Goal: Task Accomplishment & Management: Complete application form

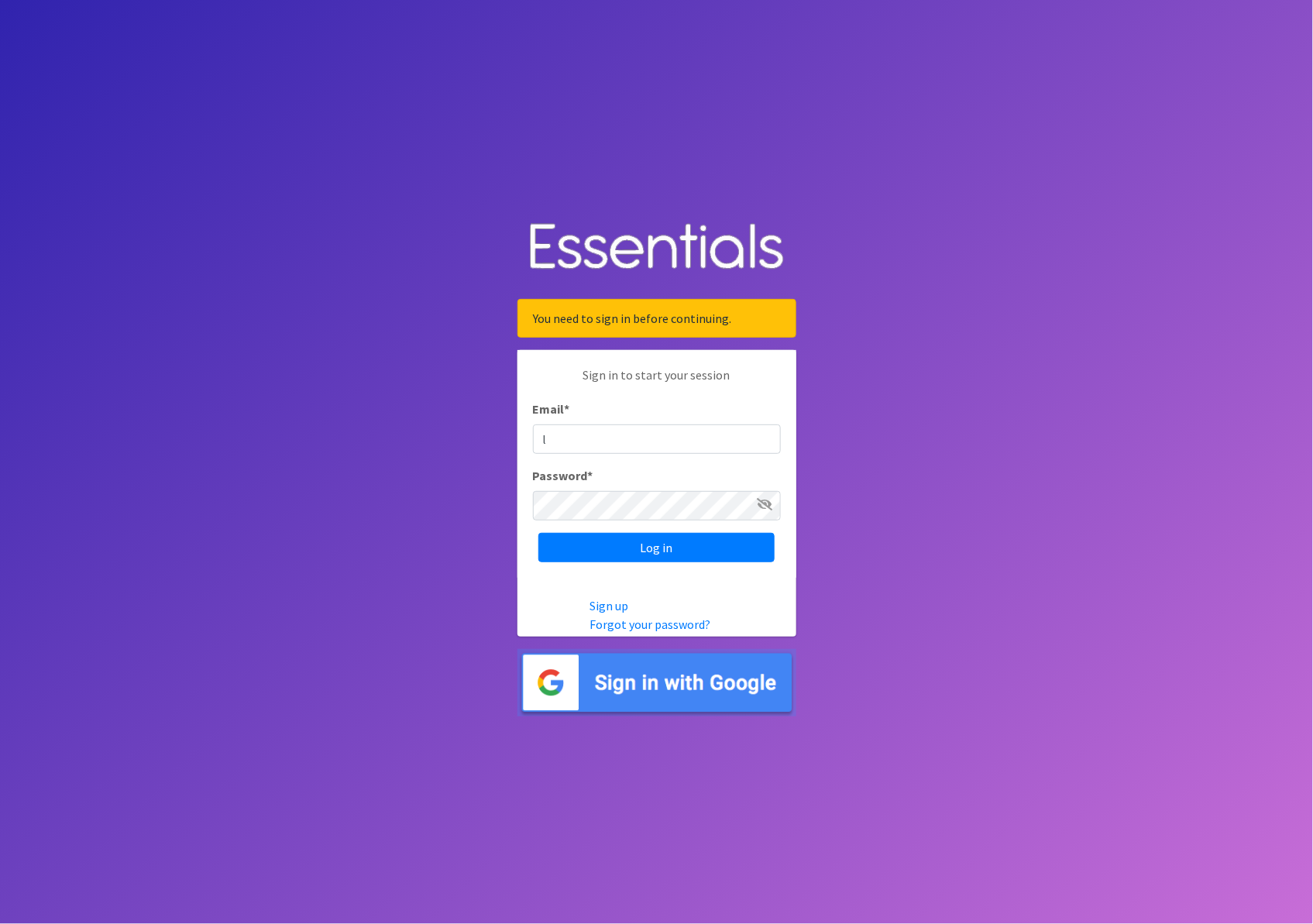
type input "laurie.mercer@bjc.org"
click at [661, 546] on input "Log in" at bounding box center [656, 547] width 236 height 29
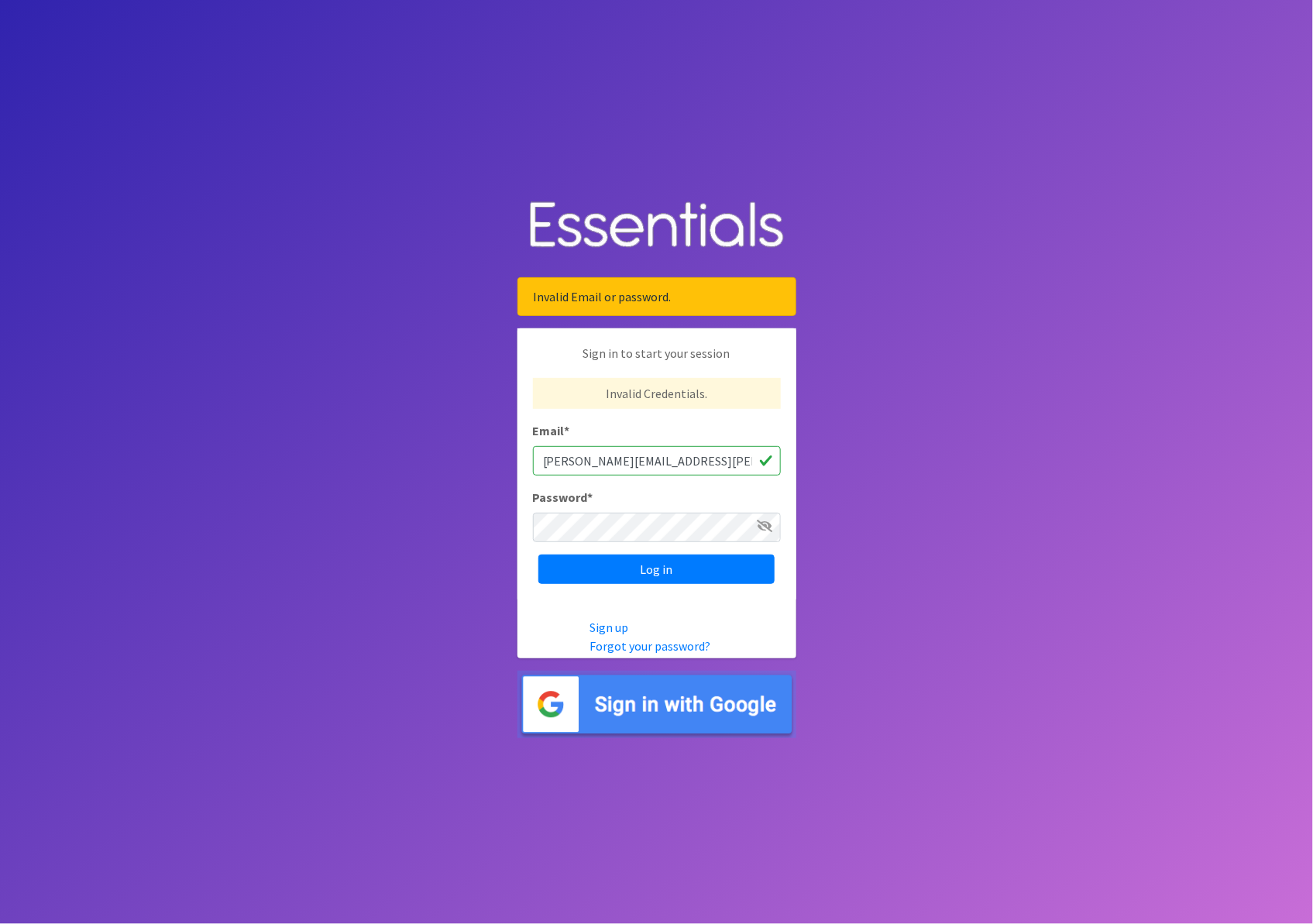
click at [613, 459] on input "[PERSON_NAME][EMAIL_ADDRESS][PERSON_NAME][DOMAIN_NAME]" at bounding box center [656, 460] width 248 height 29
type input "laurie.watson@bjc.org"
click at [590, 563] on input "Log in" at bounding box center [656, 569] width 236 height 29
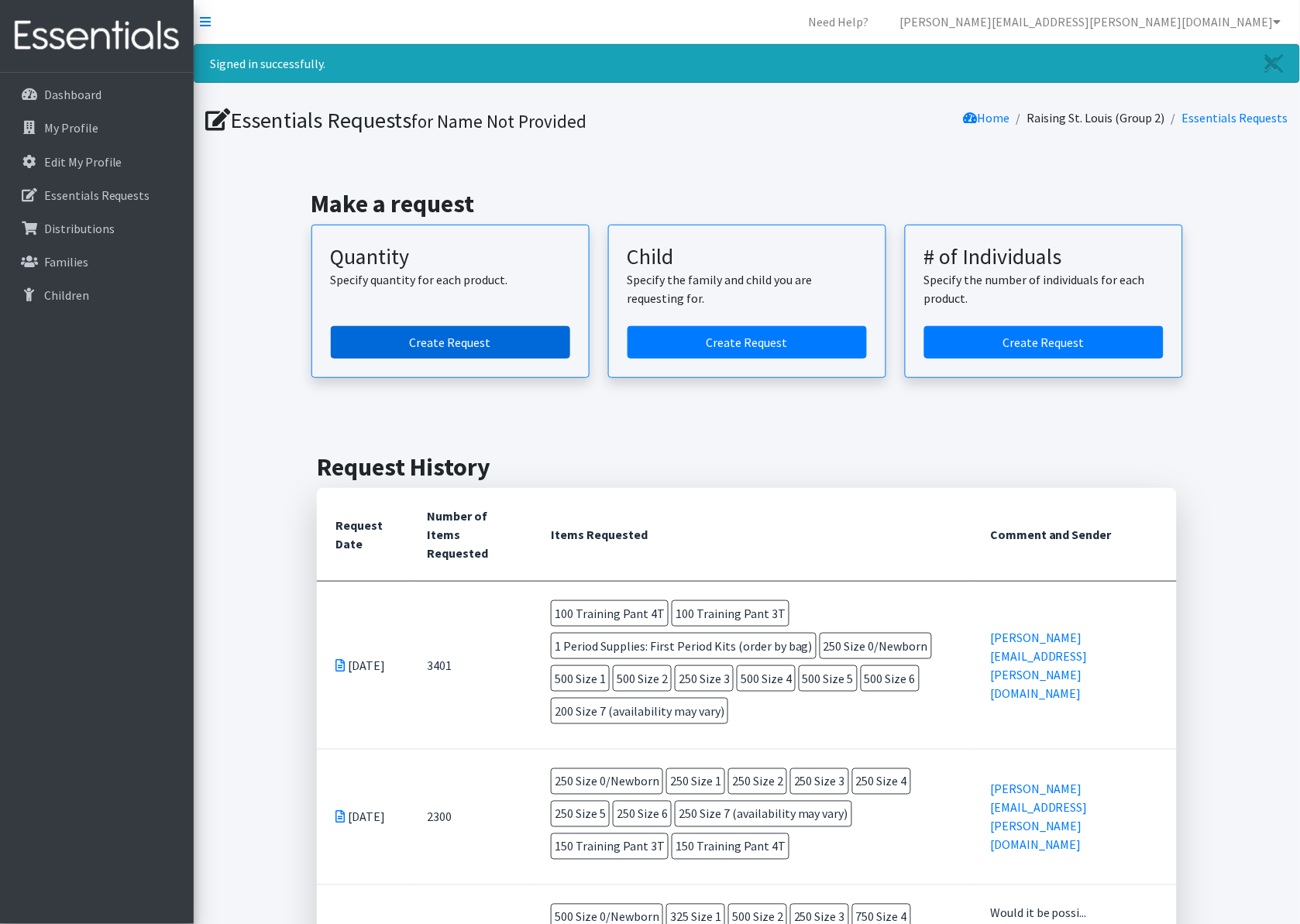
click at [463, 334] on link "Create Request" at bounding box center [451, 342] width 239 height 32
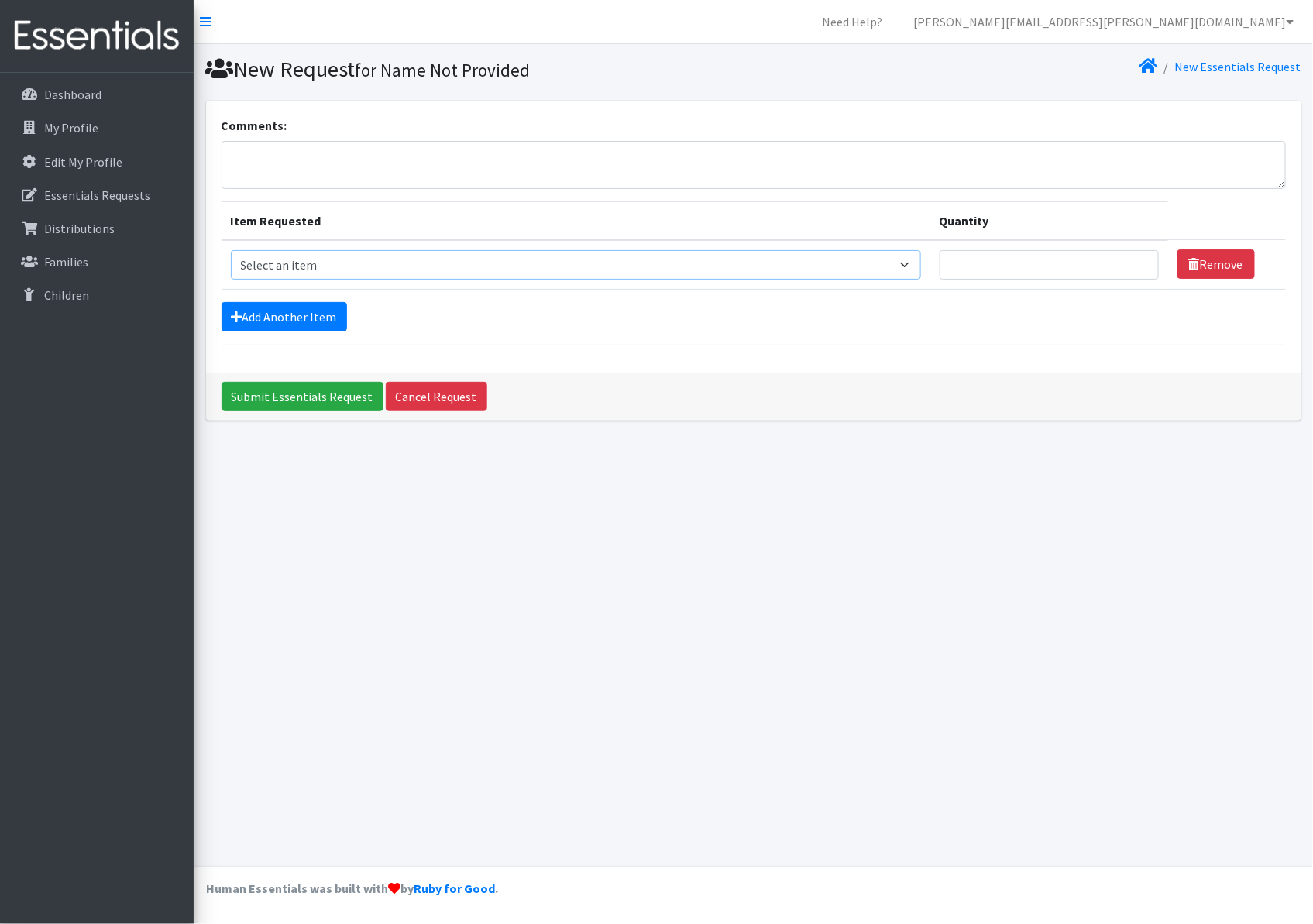
click at [374, 266] on select "Select an item Period Supplies: Mixed Kits (order by bag) Applicator-free tampo…" at bounding box center [576, 264] width 691 height 29
click at [231, 250] on select "Select an item Period Supplies: Mixed Kits (order by bag) Applicator-free tampo…" at bounding box center [576, 264] width 691 height 29
drag, startPoint x: 911, startPoint y: 269, endPoint x: 527, endPoint y: 652, distance: 542.4
click at [527, 652] on div "New Request for Name Not Provided New Essentials Request Comments: Item Request…" at bounding box center [753, 455] width 1119 height 822
select select "1093"
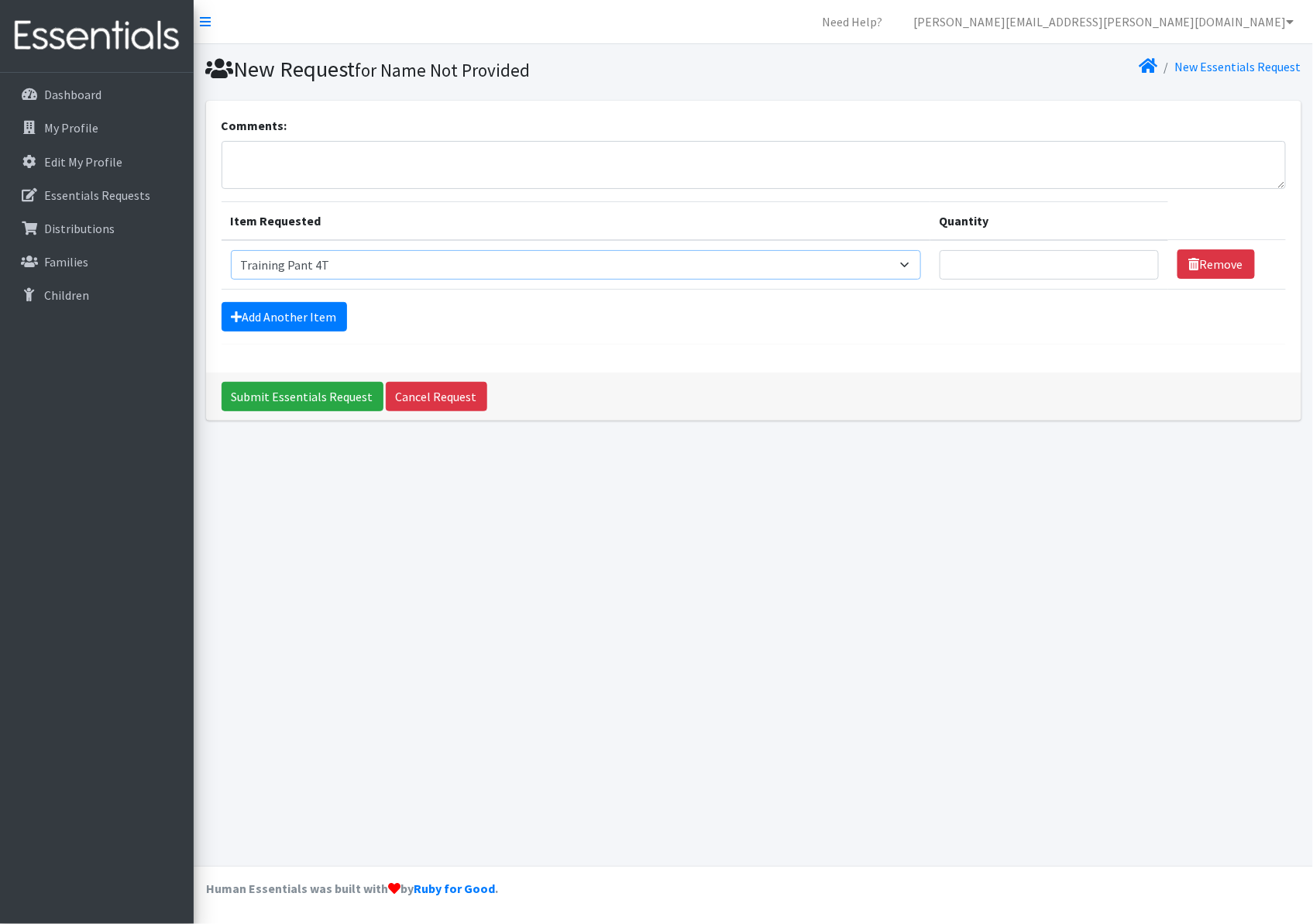
click at [231, 250] on select "Select an item Period Supplies: Mixed Kits (order by bag) Applicator-free tampo…" at bounding box center [576, 264] width 691 height 29
click at [1045, 268] on input "Quantity" at bounding box center [1050, 264] width 219 height 29
type input "10"
click at [1122, 380] on div "Submit Essentials Request Cancel Request" at bounding box center [754, 396] width 1095 height 48
click at [310, 303] on link "Add Another Item" at bounding box center [284, 317] width 125 height 29
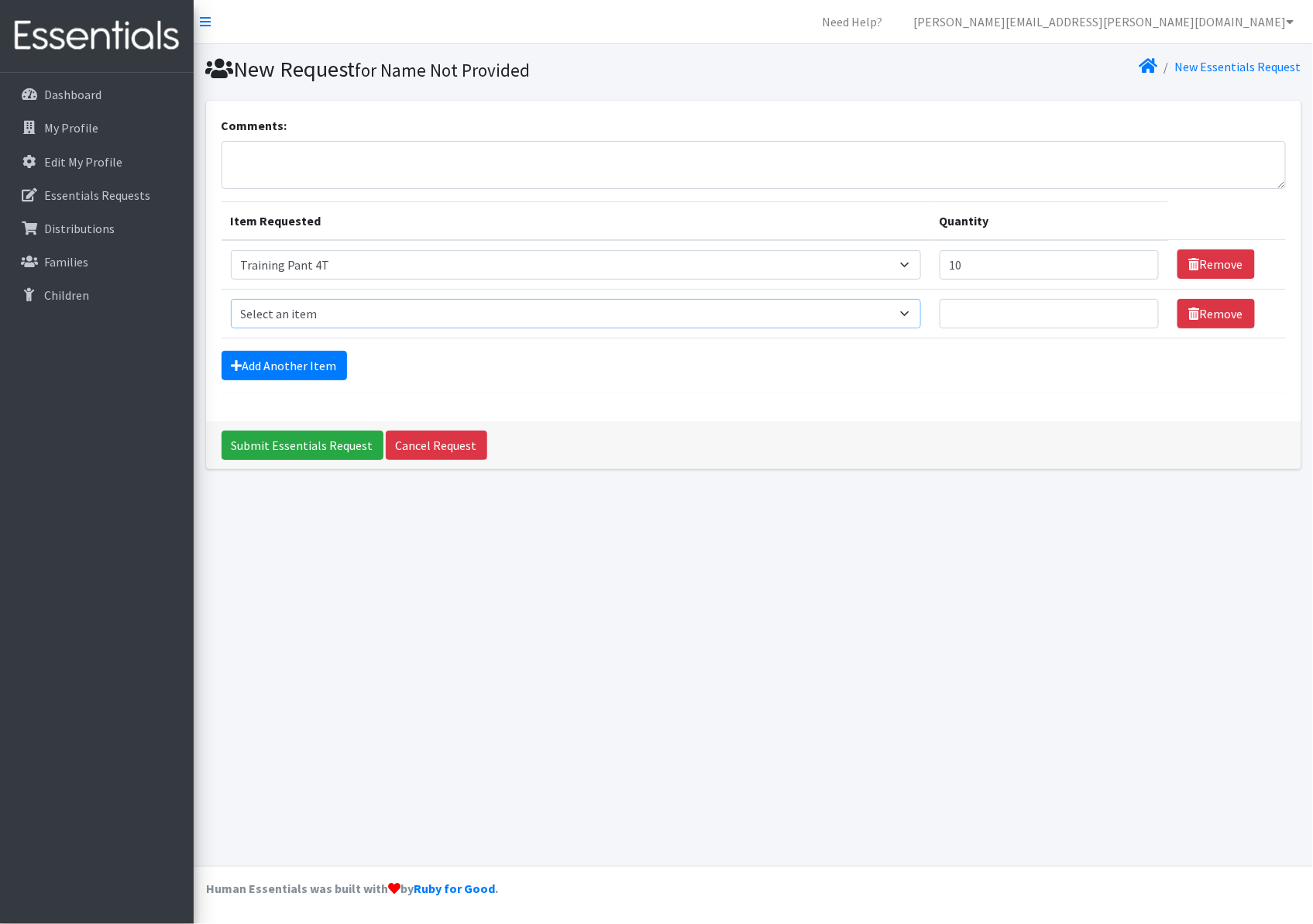
click at [295, 307] on select "Select an item Period Supplies: Mixed Kits (order by bag) Applicator-free tampo…" at bounding box center [576, 313] width 691 height 29
select select "1107"
click at [231, 299] on select "Select an item Period Supplies: Mixed Kits (order by bag) Applicator-free tampo…" at bounding box center [576, 313] width 691 height 29
click at [996, 316] on input "Quantity" at bounding box center [1050, 313] width 219 height 29
type input "10"
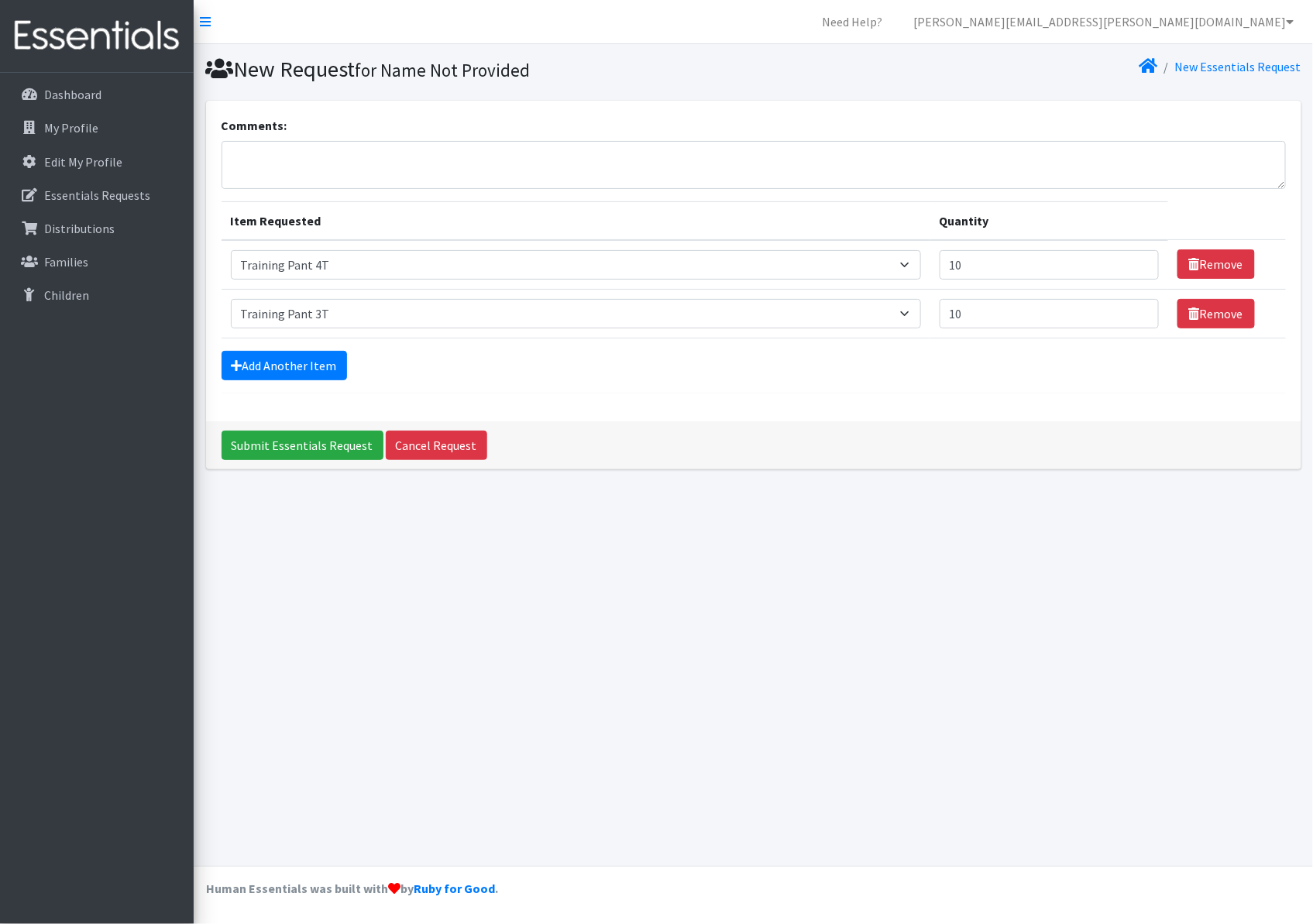
click at [313, 349] on form "Comments: Item Requested Quantity Item Requested Select an item Period Supplies…" at bounding box center [754, 255] width 1065 height 278
click at [303, 361] on link "Add Another Item" at bounding box center [284, 365] width 125 height 29
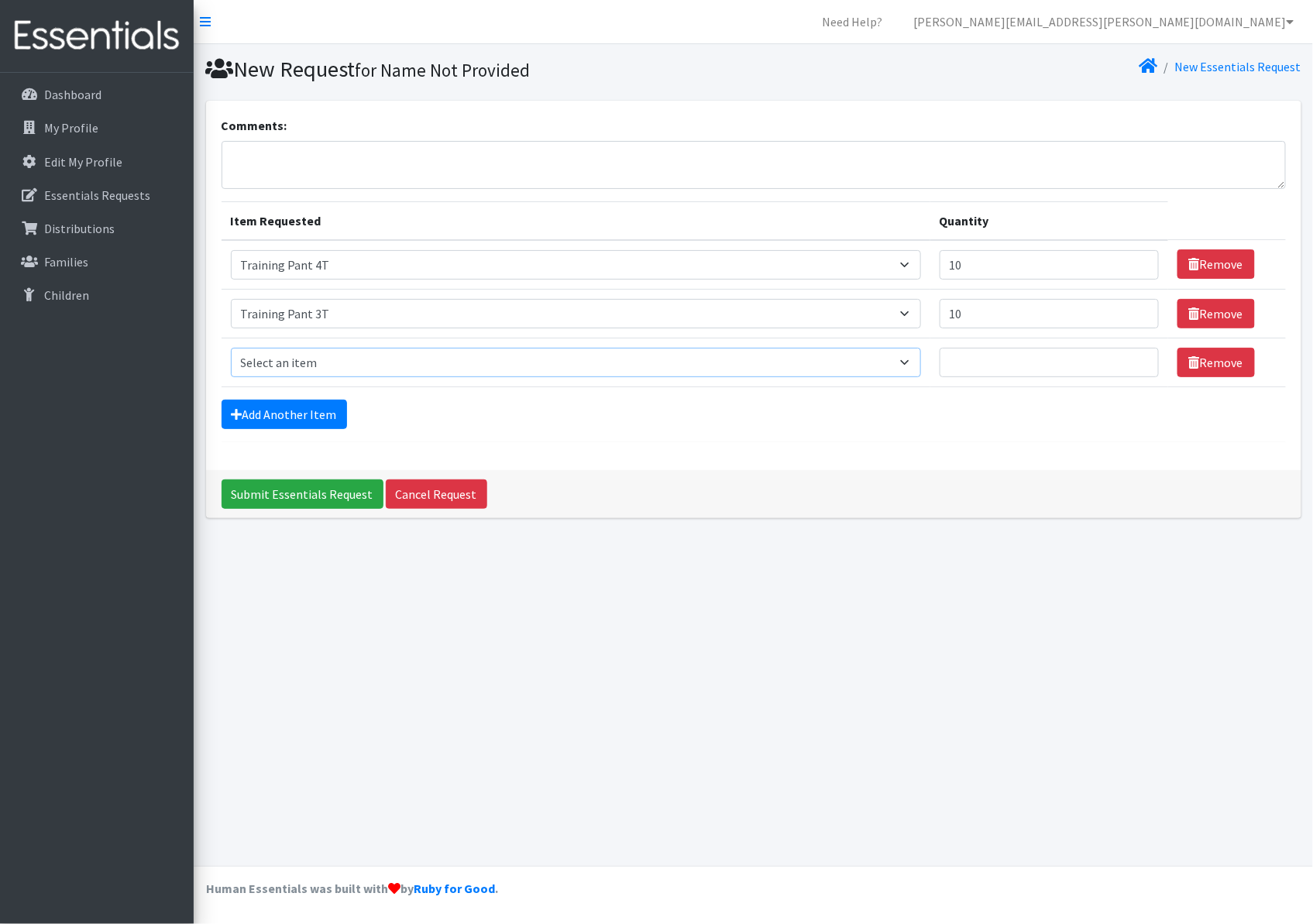
click at [277, 365] on select "Select an item Period Supplies: Mixed Kits (order by bag) Applicator-free tampo…" at bounding box center [576, 362] width 691 height 29
select select "1105"
click at [231, 348] on select "Select an item Period Supplies: Mixed Kits (order by bag) Applicator-free tampo…" at bounding box center [576, 362] width 691 height 29
click at [995, 356] on input "Quantity" at bounding box center [1050, 362] width 219 height 29
type input "10"
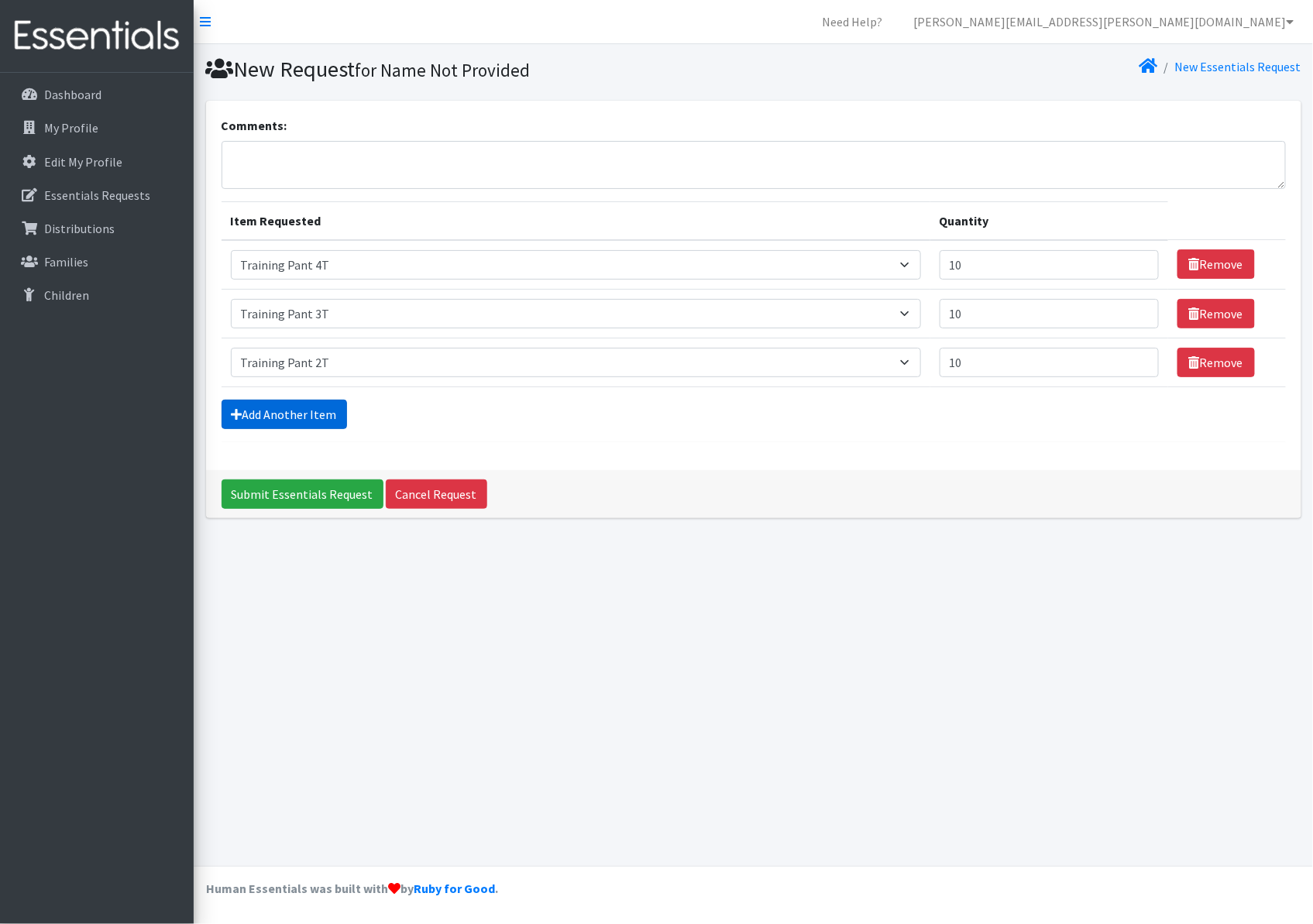
click at [308, 405] on link "Add Another Item" at bounding box center [284, 414] width 125 height 29
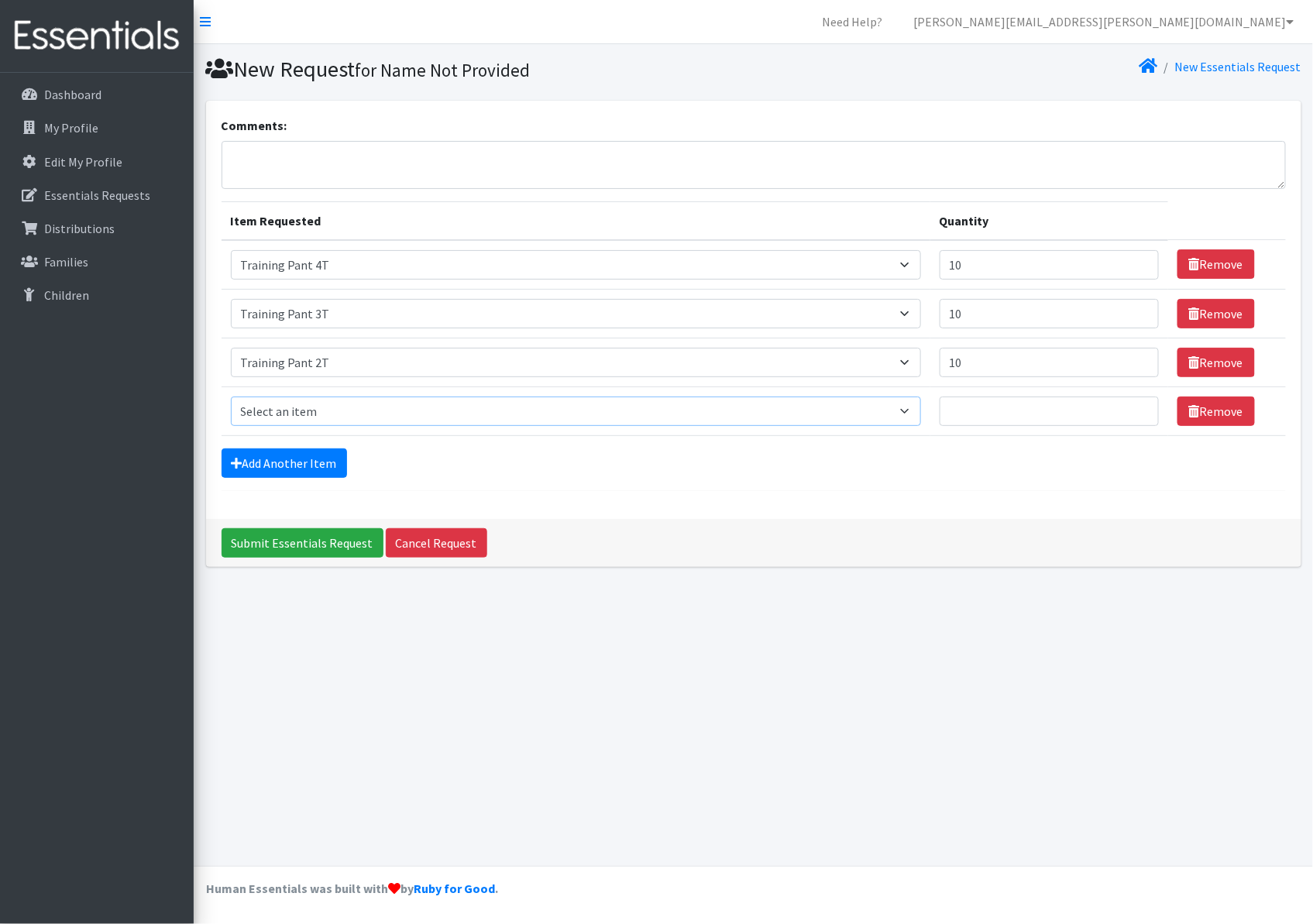
click at [304, 418] on select "Select an item Period Supplies: Mixed Kits (order by bag) Applicator-free tampo…" at bounding box center [576, 410] width 691 height 29
select select "6073"
click at [231, 396] on select "Select an item Period Supplies: Mixed Kits (order by bag) Applicator-free tampo…" at bounding box center [576, 410] width 691 height 29
click at [990, 258] on input "10" at bounding box center [1050, 264] width 219 height 29
type input "9"
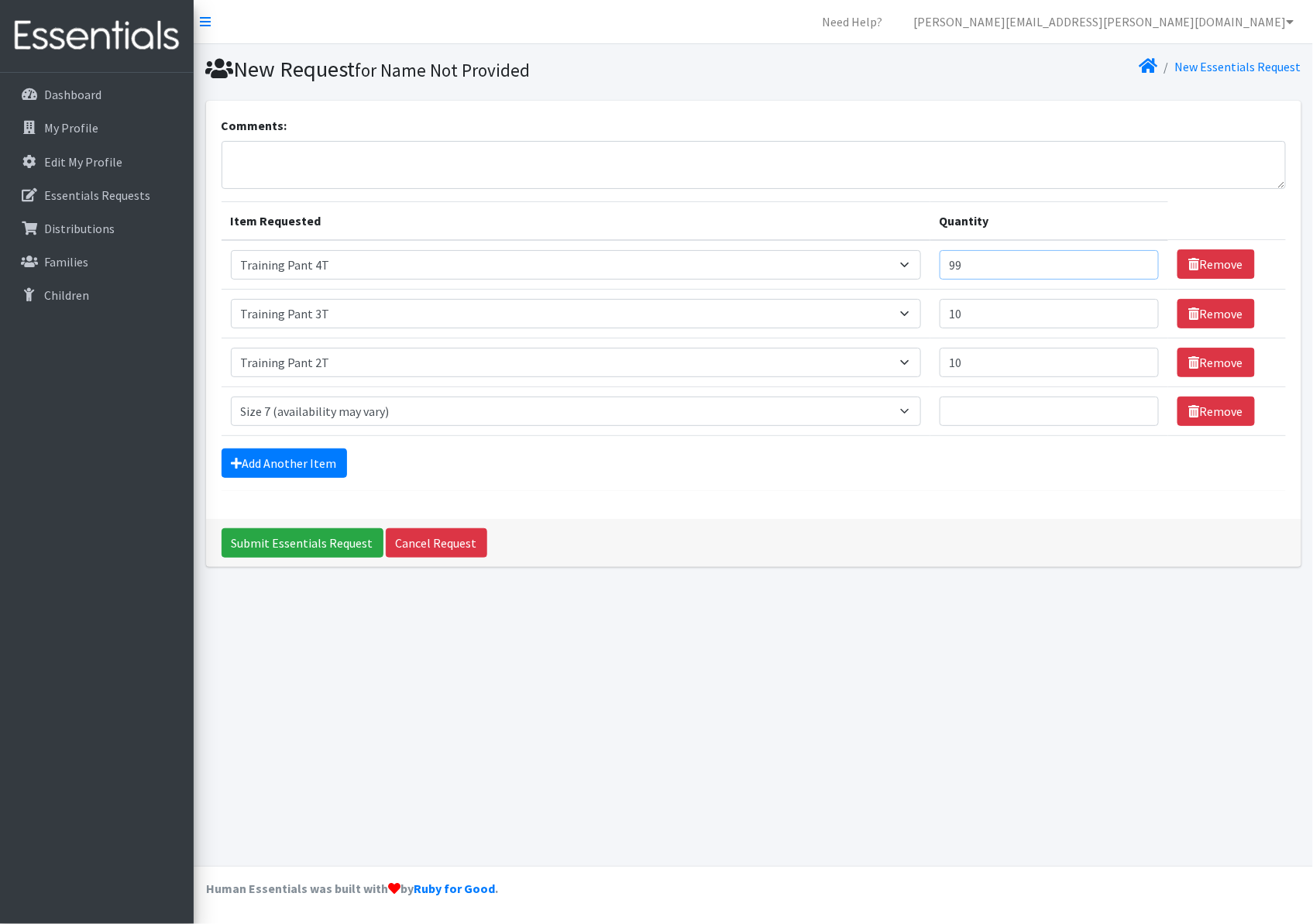
type input "100"
click at [976, 306] on input "10" at bounding box center [1050, 313] width 219 height 29
type input "100"
click at [979, 367] on input "10" at bounding box center [1050, 362] width 219 height 29
type input "100"
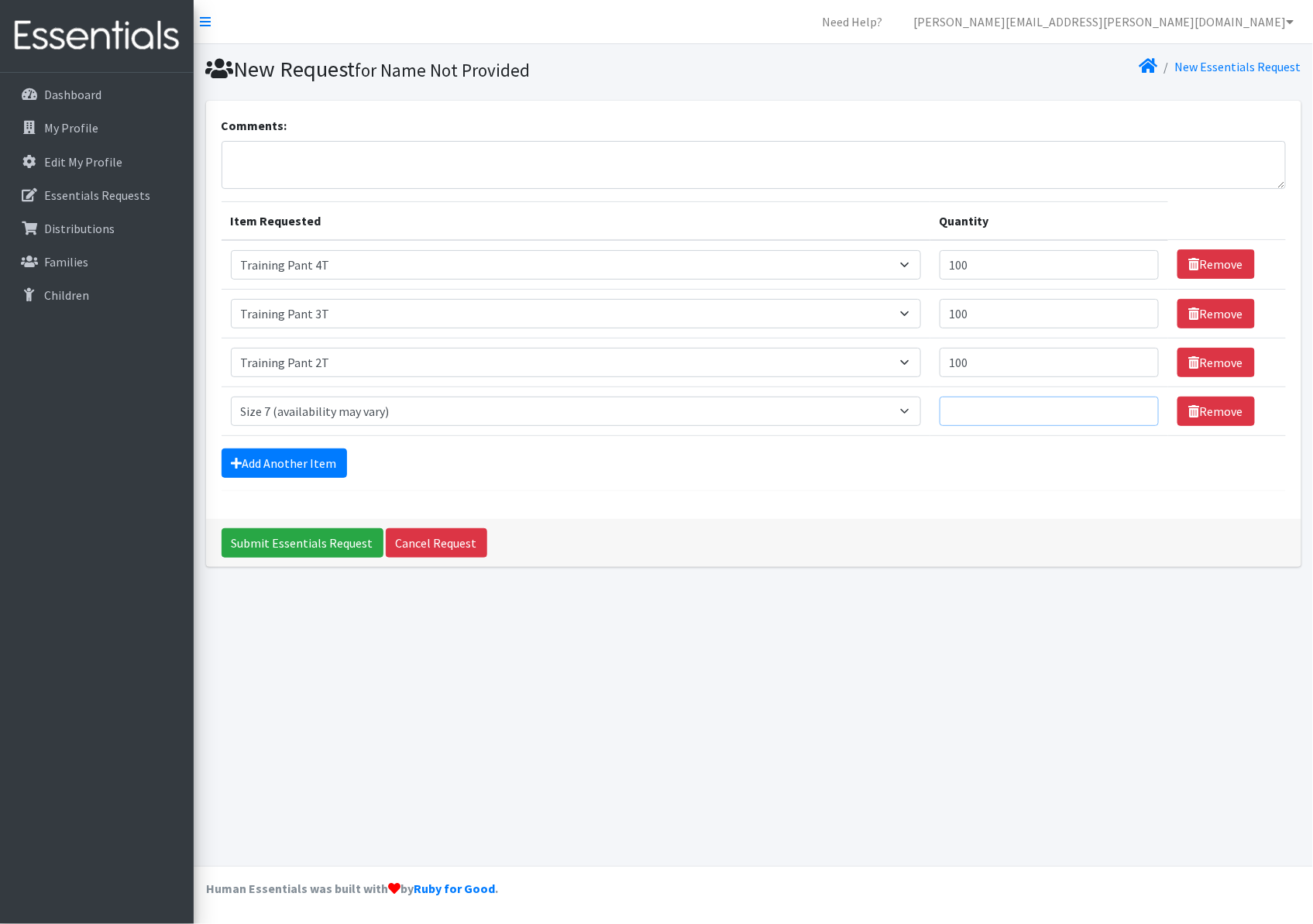
click at [981, 406] on input "Quantity" at bounding box center [1050, 410] width 219 height 29
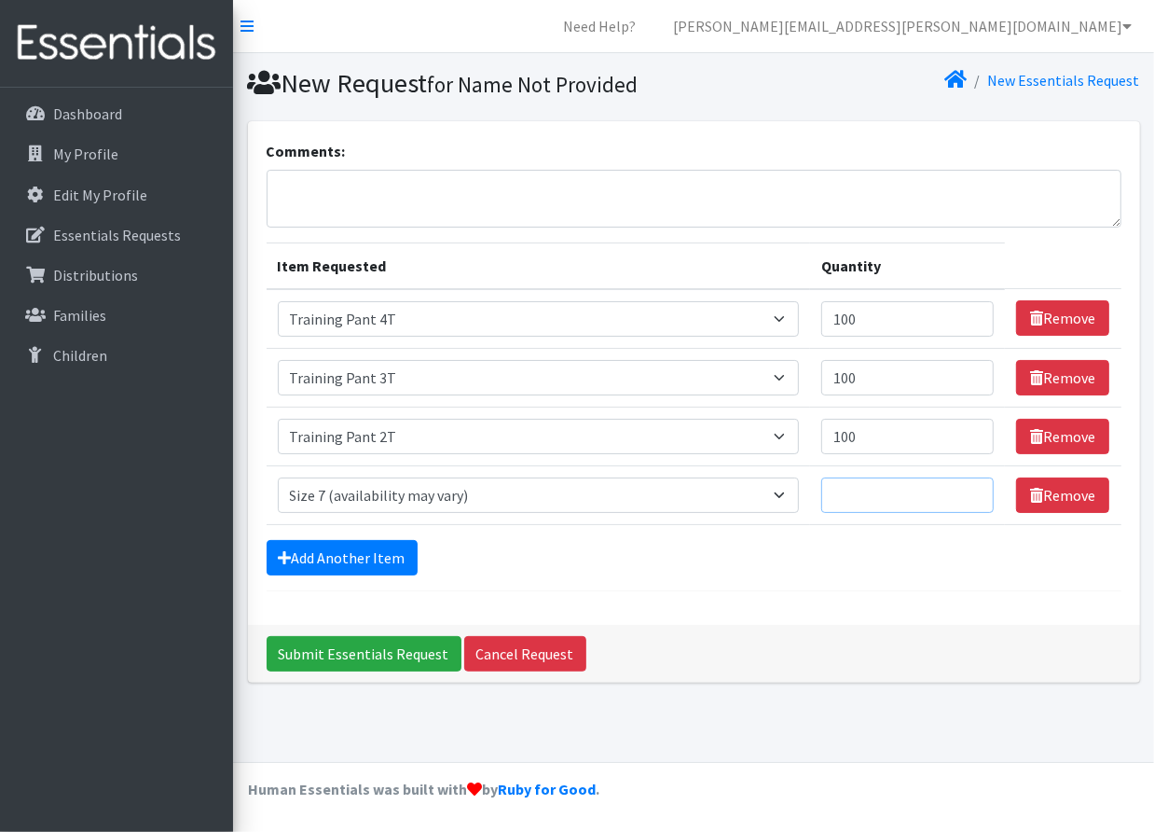
click at [894, 495] on input "Quantity" at bounding box center [907, 494] width 172 height 35
type input "300"
click at [339, 556] on link "Add Another Item" at bounding box center [342, 557] width 151 height 35
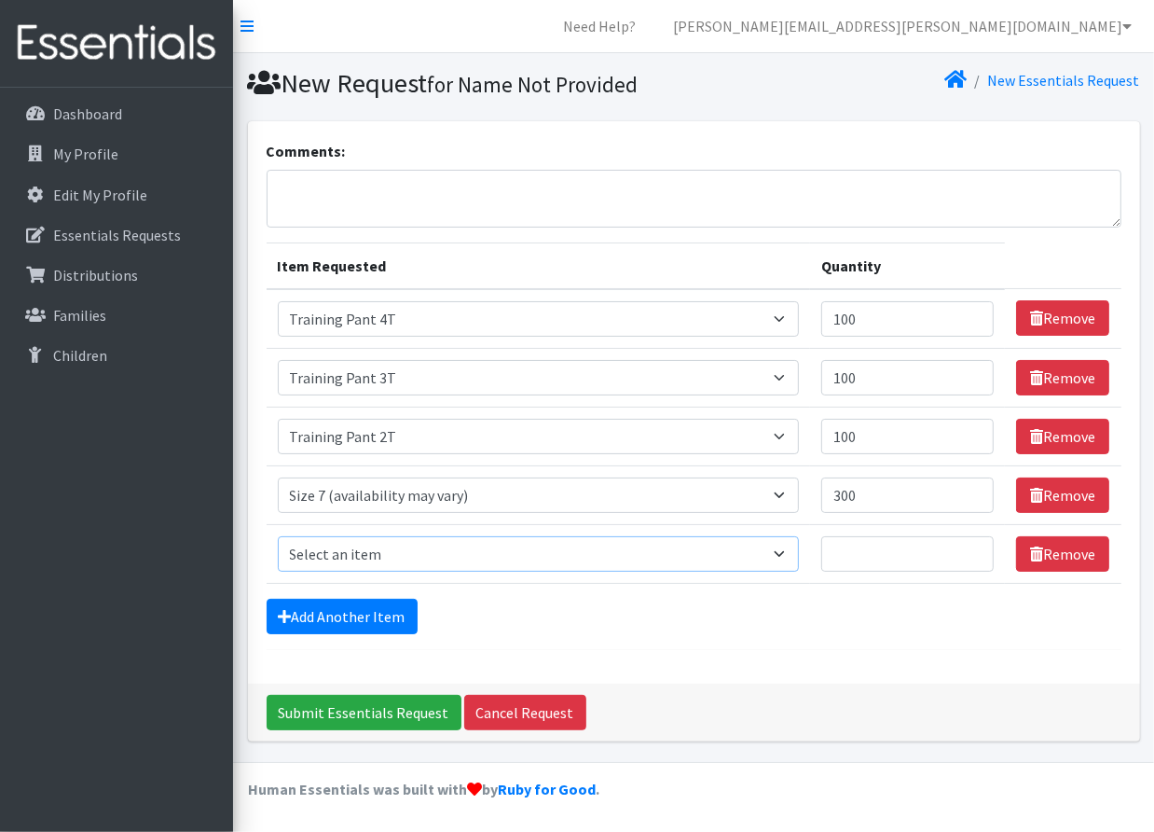
click at [786, 545] on select "Select an item Period Supplies: Mixed Kits (order by bag) Applicator-free tampo…" at bounding box center [539, 553] width 522 height 35
select select "1100"
click at [278, 536] on select "Select an item Period Supplies: Mixed Kits (order by bag) Applicator-free tampo…" at bounding box center [539, 553] width 522 height 35
click at [866, 548] on input "Quantity" at bounding box center [907, 553] width 172 height 35
type input "250"
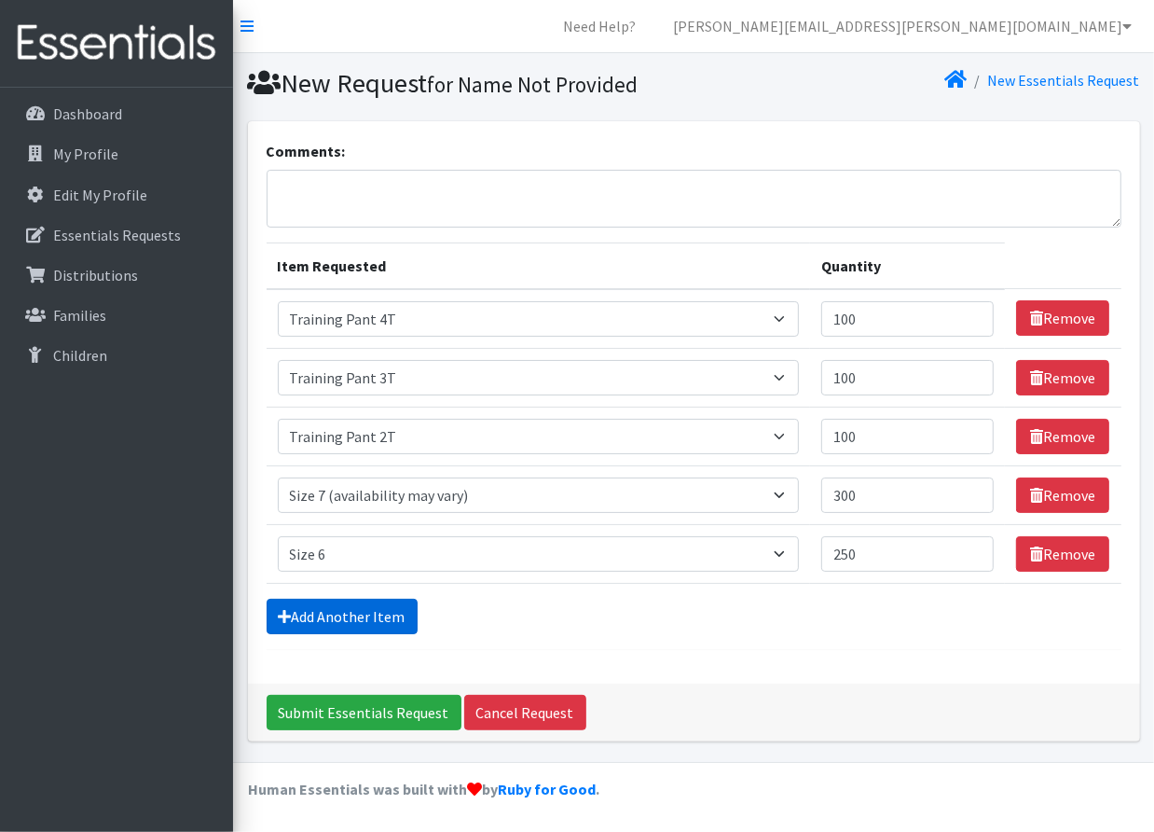
click at [390, 619] on link "Add Another Item" at bounding box center [342, 616] width 151 height 35
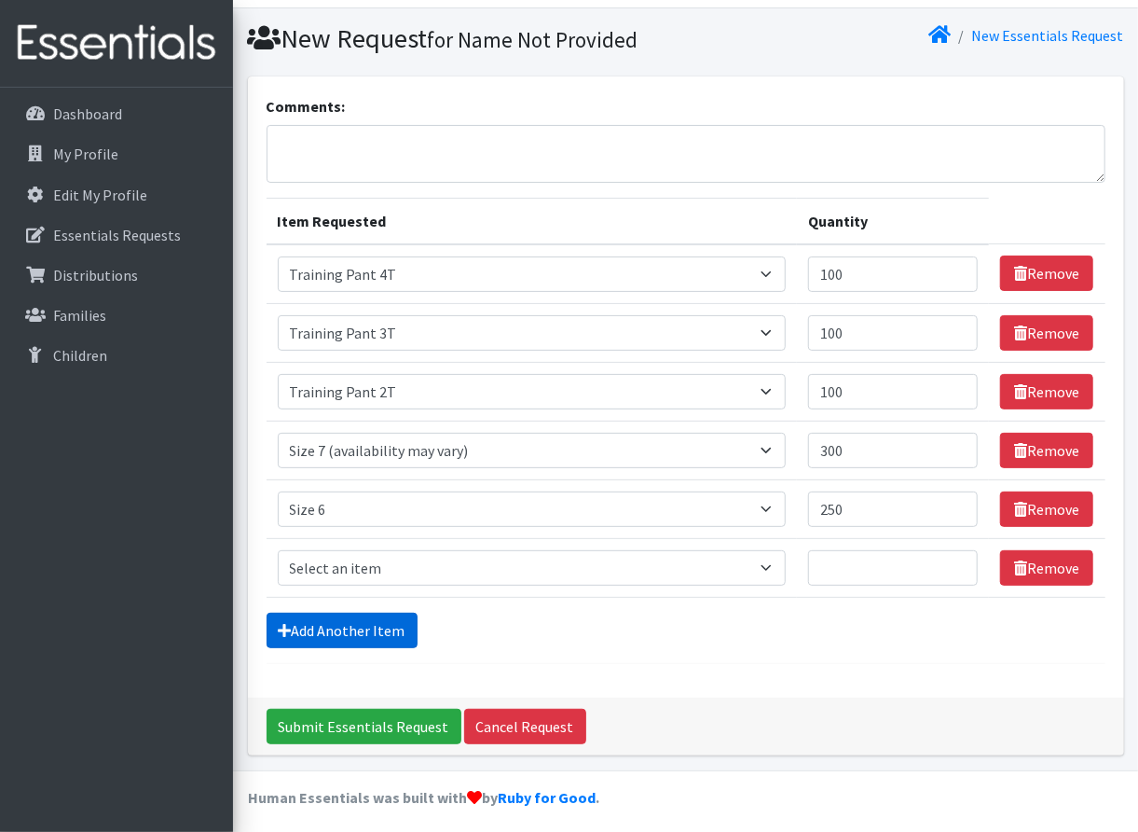
scroll to position [50, 0]
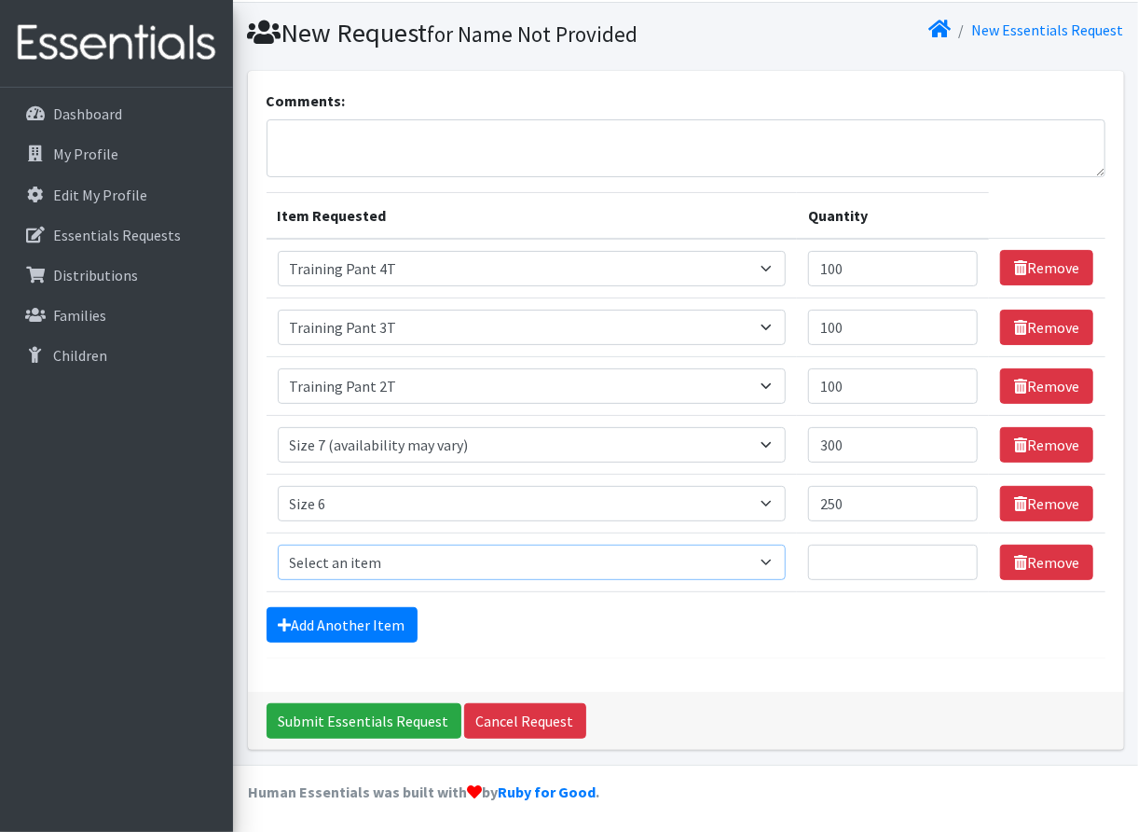
click at [296, 550] on select "Select an item Period Supplies: Mixed Kits (order by bag) Applicator-free tampo…" at bounding box center [532, 561] width 509 height 35
select select "1098"
click at [278, 544] on select "Select an item Period Supplies: Mixed Kits (order by bag) Applicator-free tampo…" at bounding box center [532, 561] width 509 height 35
drag, startPoint x: 862, startPoint y: 500, endPoint x: 823, endPoint y: 498, distance: 39.2
click at [823, 498] on input "250" at bounding box center [893, 503] width 170 height 35
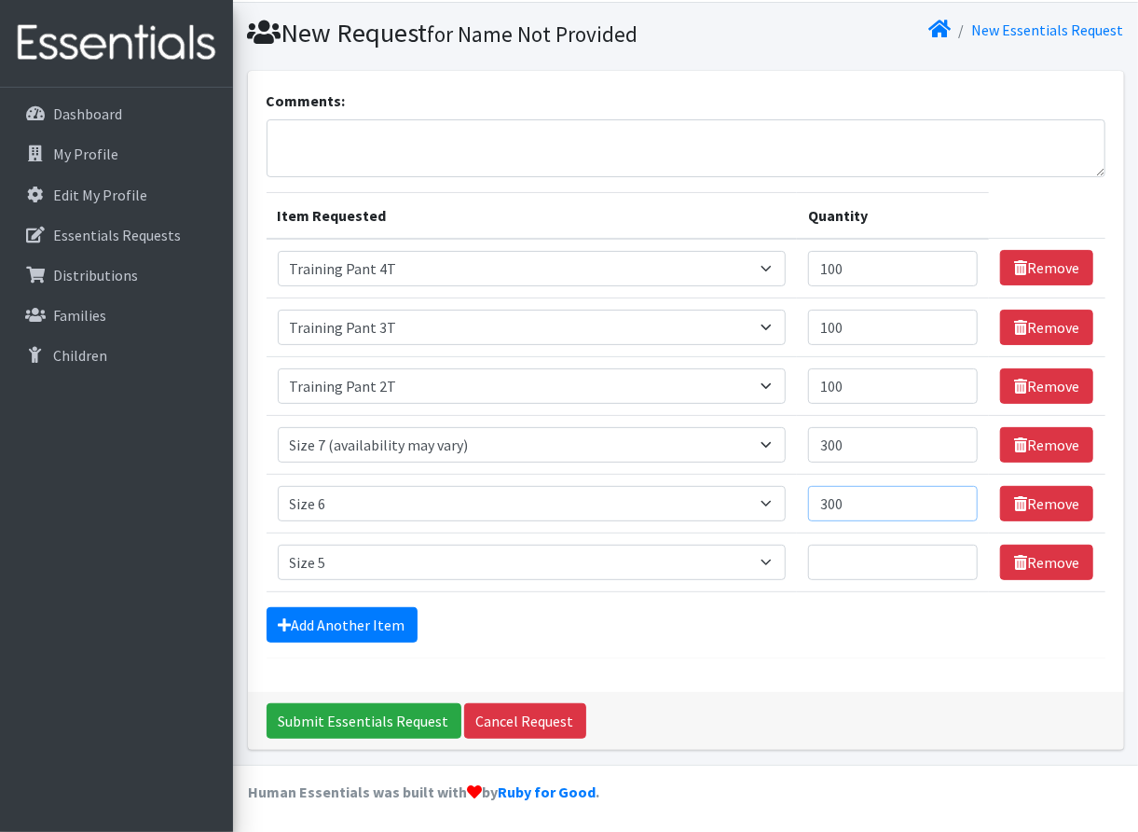
type input "300"
click at [724, 559] on select "Select an item Period Supplies: Mixed Kits (order by bag) Applicator-free tampo…" at bounding box center [532, 561] width 509 height 35
click at [846, 677] on div "Comments: Item Requested Quantity Item Requested Select an item Period Supplies…" at bounding box center [686, 381] width 876 height 621
click at [834, 570] on input "Quantity" at bounding box center [893, 561] width 170 height 35
type input "425"
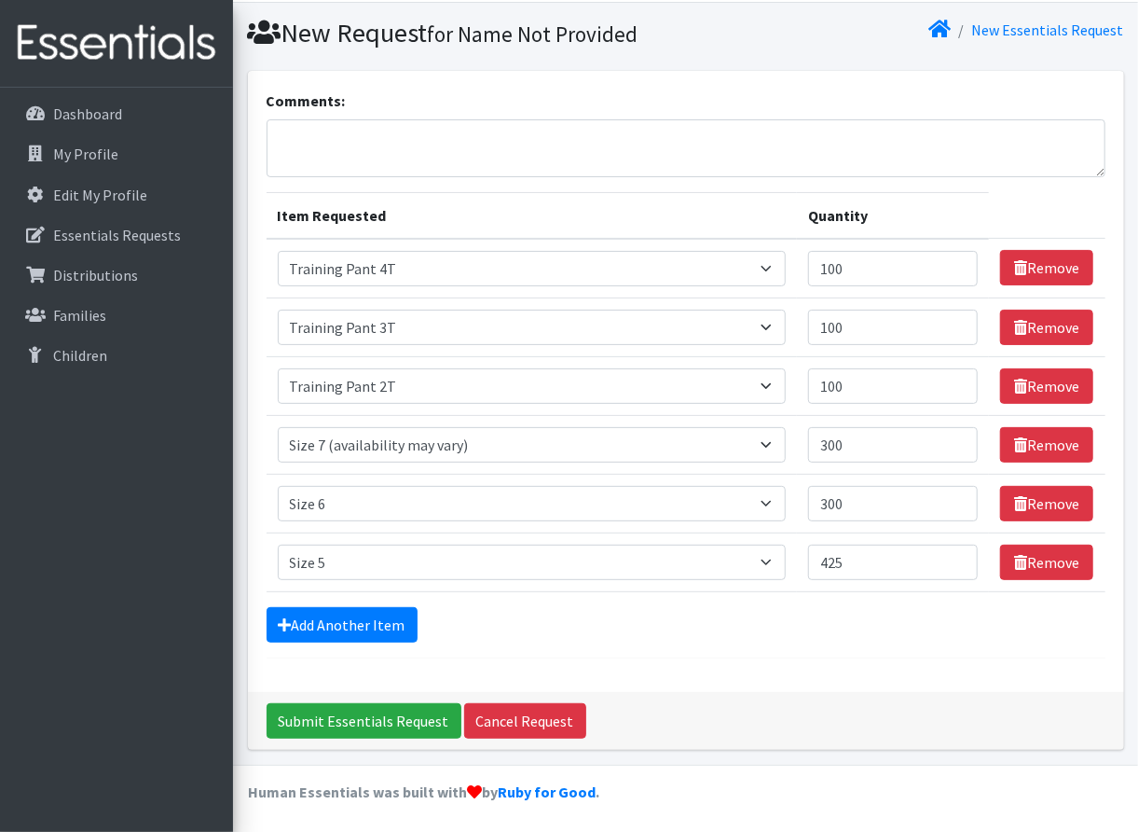
click at [878, 622] on div "Add Another Item" at bounding box center [686, 624] width 839 height 35
click at [369, 631] on link "Add Another Item" at bounding box center [342, 624] width 151 height 35
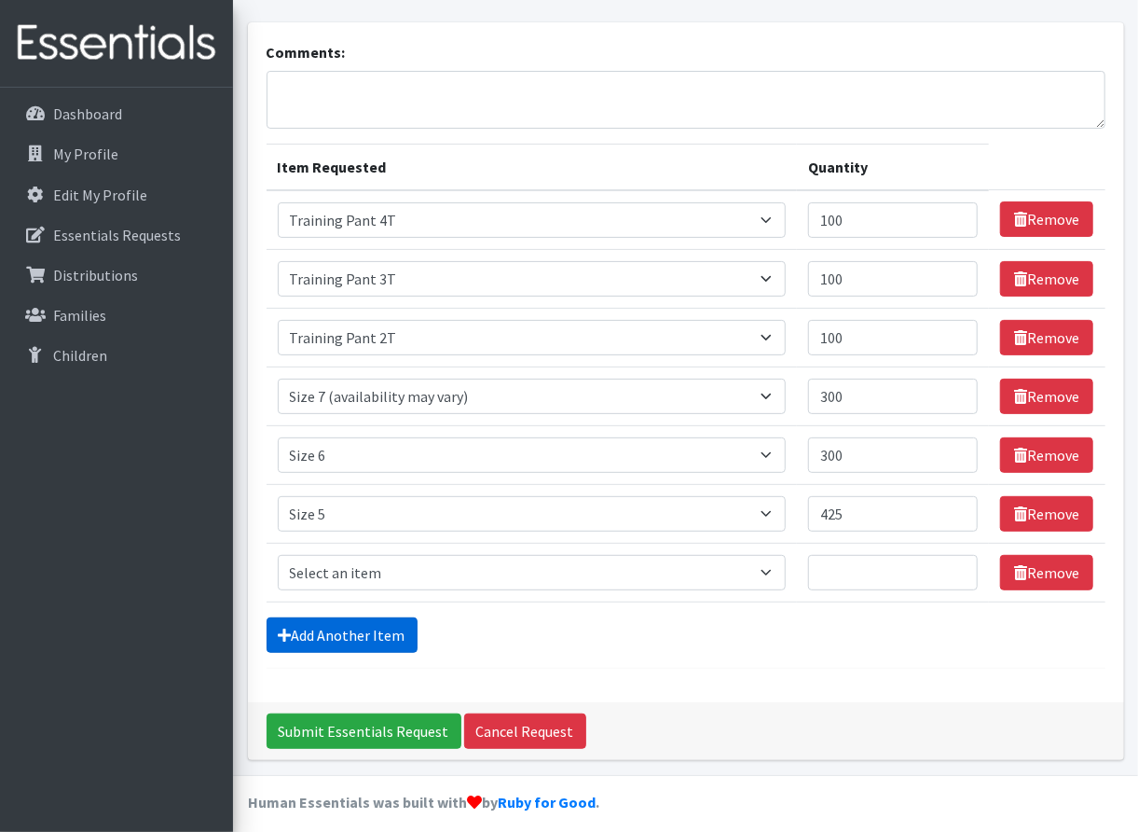
scroll to position [109, 0]
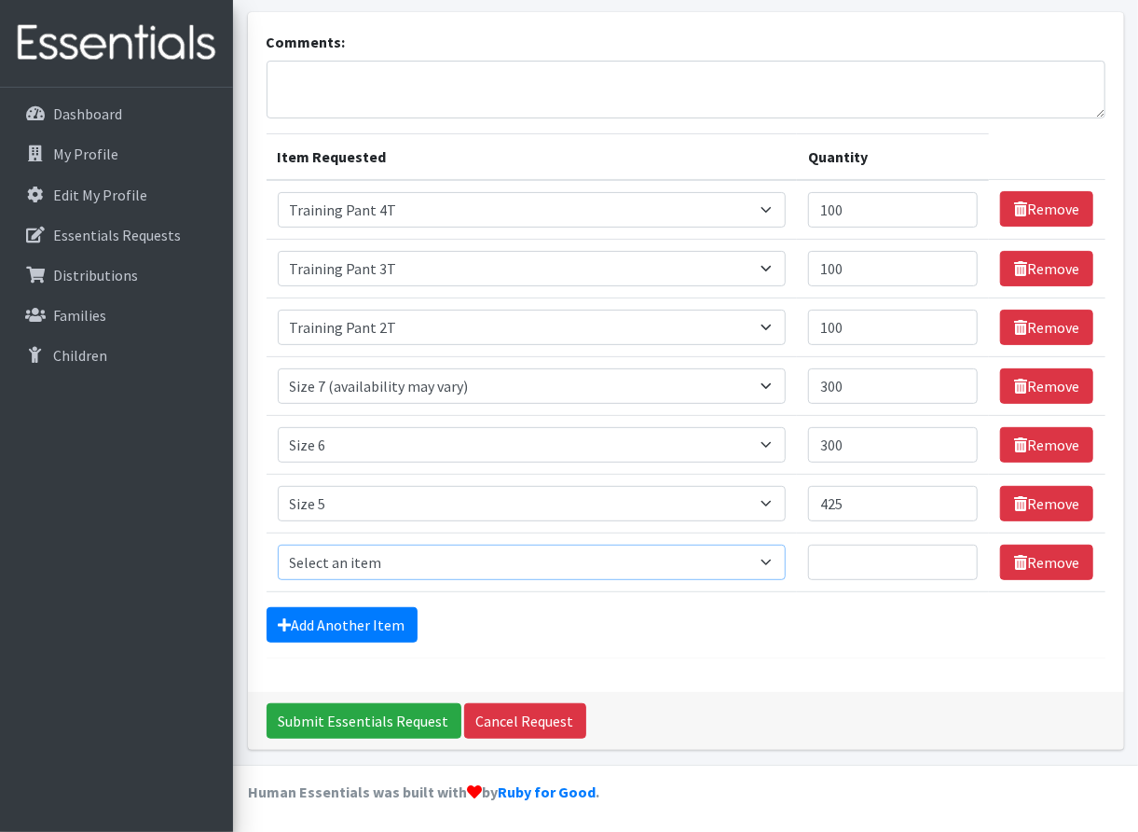
click at [386, 563] on select "Select an item Period Supplies: Mixed Kits (order by bag) Applicator-free tampo…" at bounding box center [532, 561] width 509 height 35
select select "1097"
click at [278, 544] on select "Select an item Period Supplies: Mixed Kits (order by bag) Applicator-free tampo…" at bounding box center [532, 561] width 509 height 35
click at [850, 566] on input "Quantity" at bounding box center [893, 561] width 170 height 35
type input "400"
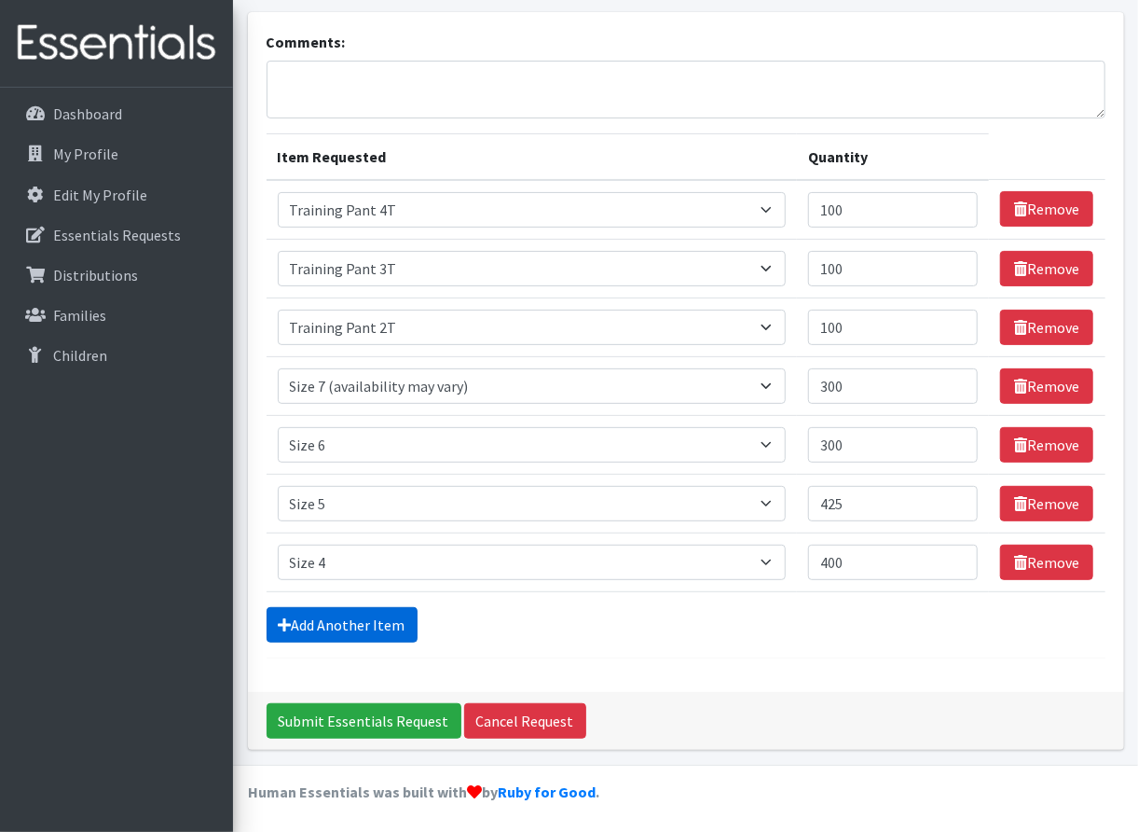
click at [386, 624] on link "Add Another Item" at bounding box center [342, 624] width 151 height 35
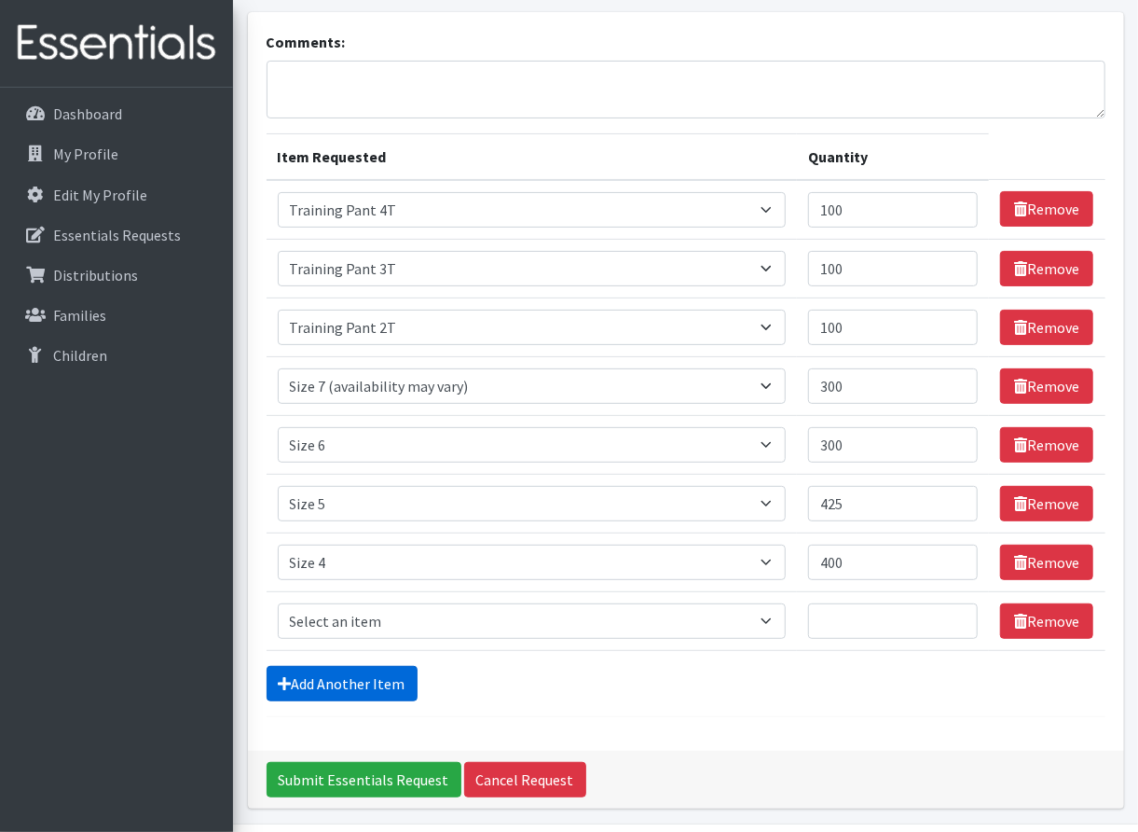
scroll to position [168, 0]
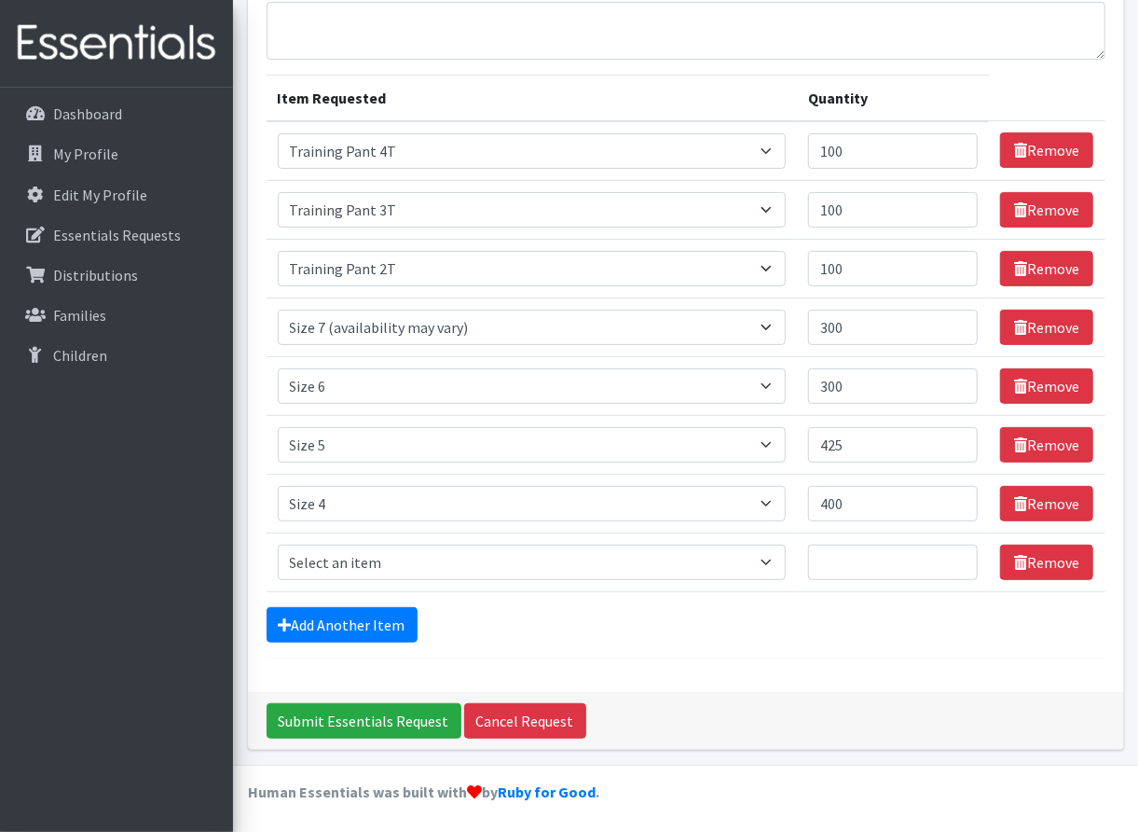
click at [375, 579] on td "Item Requested Select an item Period Supplies: Mixed Kits (order by bag) Applic…" at bounding box center [532, 561] width 531 height 59
click at [386, 572] on select "Select an item Period Supplies: Mixed Kits (order by bag) Applicator-free tampo…" at bounding box center [532, 561] width 509 height 35
select select "1094"
click at [278, 544] on select "Select an item Period Supplies: Mixed Kits (order by bag) Applicator-free tampo…" at bounding box center [532, 561] width 509 height 35
click at [889, 558] on input "Quantity" at bounding box center [893, 561] width 170 height 35
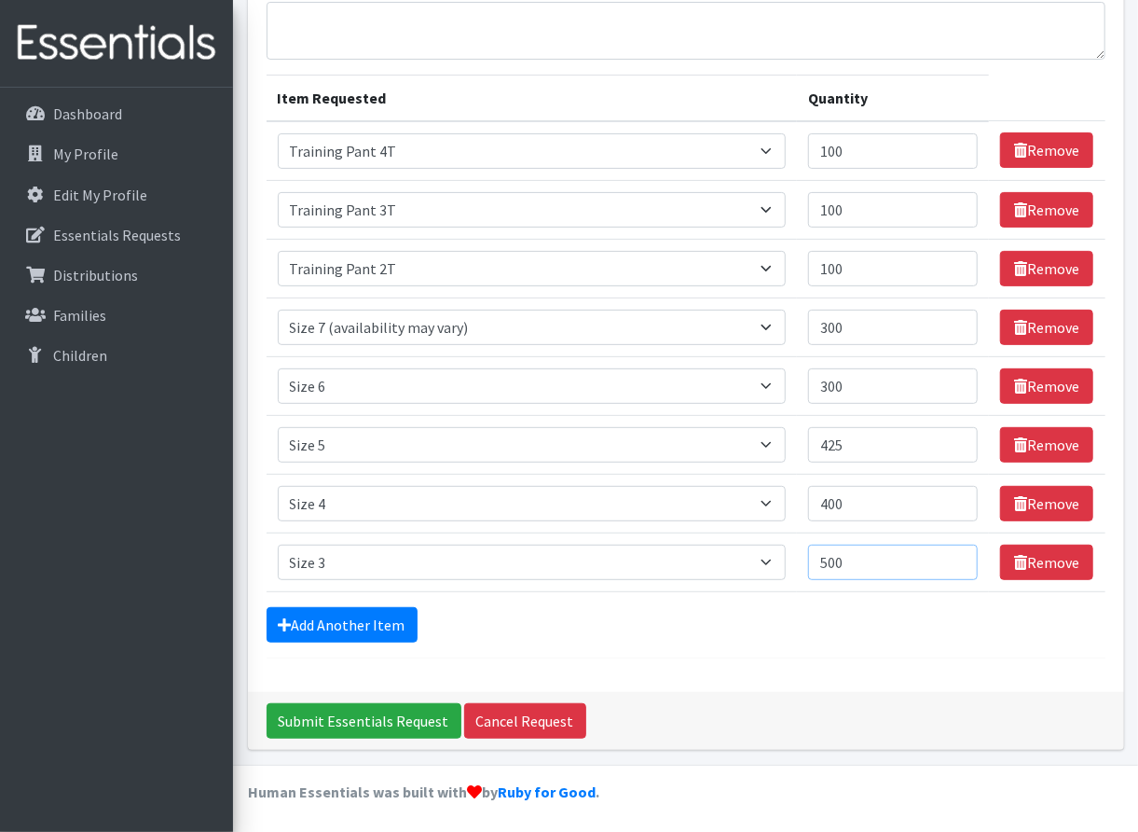
type input "500"
click at [1010, 640] on form "Comments: Item Requested Quantity Item Requested Select an item Period Supplies…" at bounding box center [686, 315] width 839 height 686
click at [379, 616] on link "Add Another Item" at bounding box center [342, 624] width 151 height 35
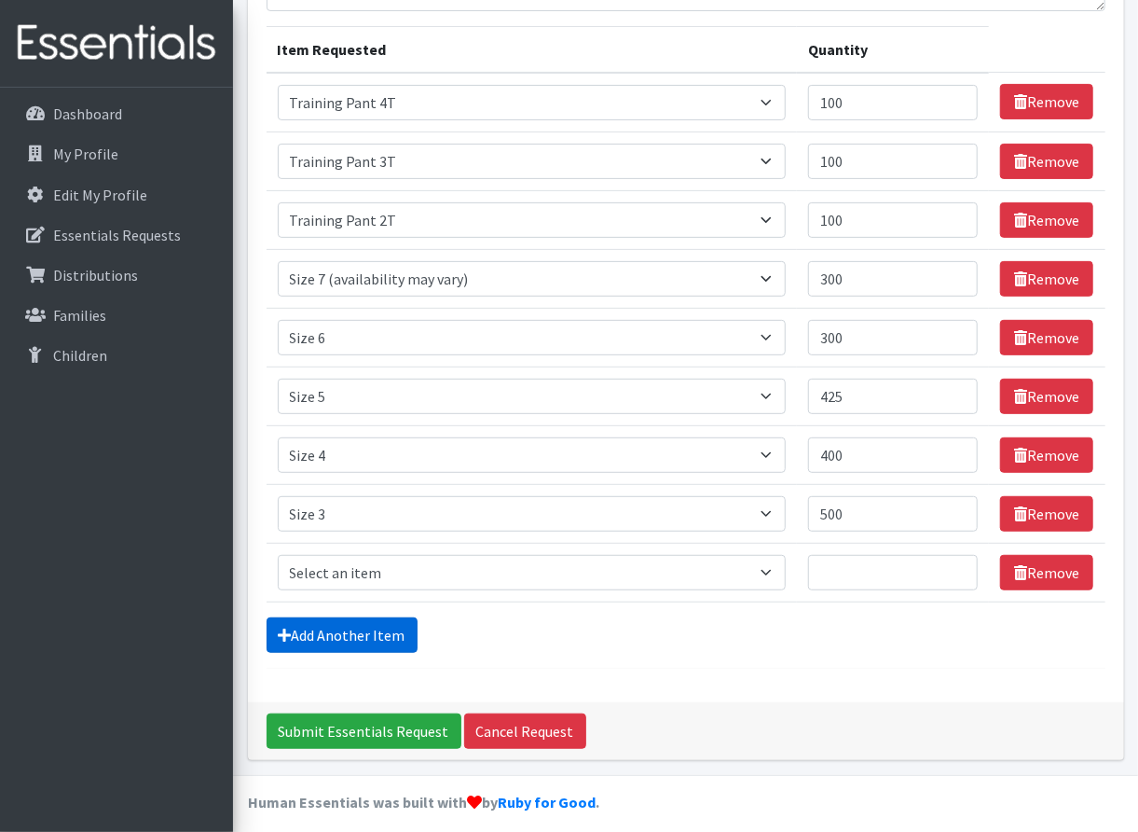
scroll to position [226, 0]
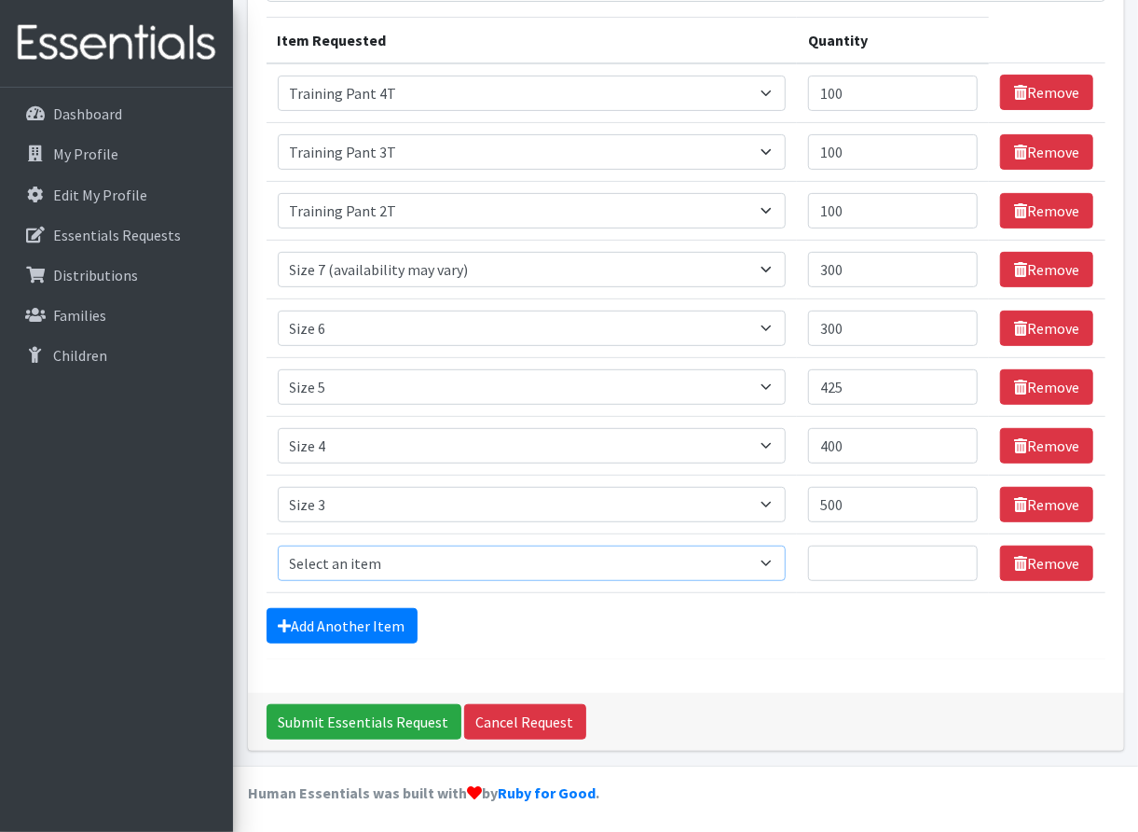
click at [401, 565] on select "Select an item Period Supplies: Mixed Kits (order by bag) Applicator-free tampo…" at bounding box center [532, 562] width 509 height 35
select select "1091"
click at [278, 545] on select "Select an item Period Supplies: Mixed Kits (order by bag) Applicator-free tampo…" at bounding box center [532, 562] width 509 height 35
click at [334, 631] on link "Add Another Item" at bounding box center [342, 625] width 151 height 35
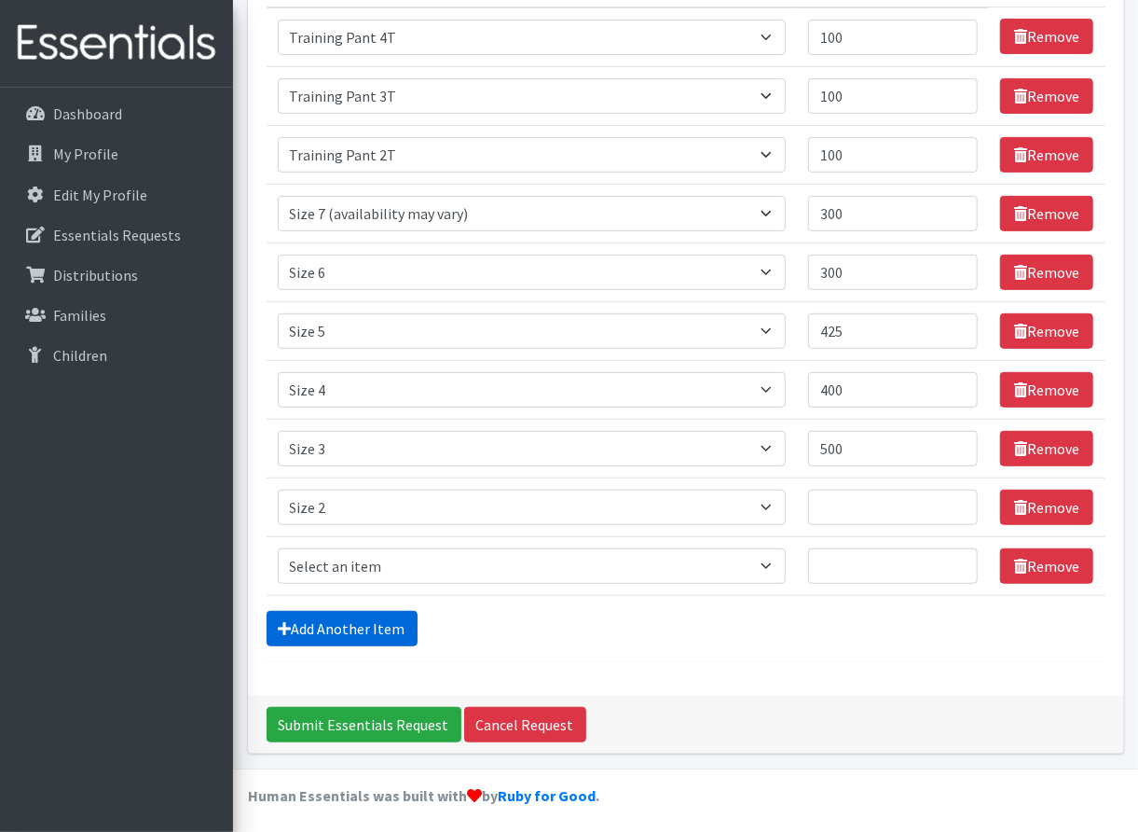
scroll to position [284, 0]
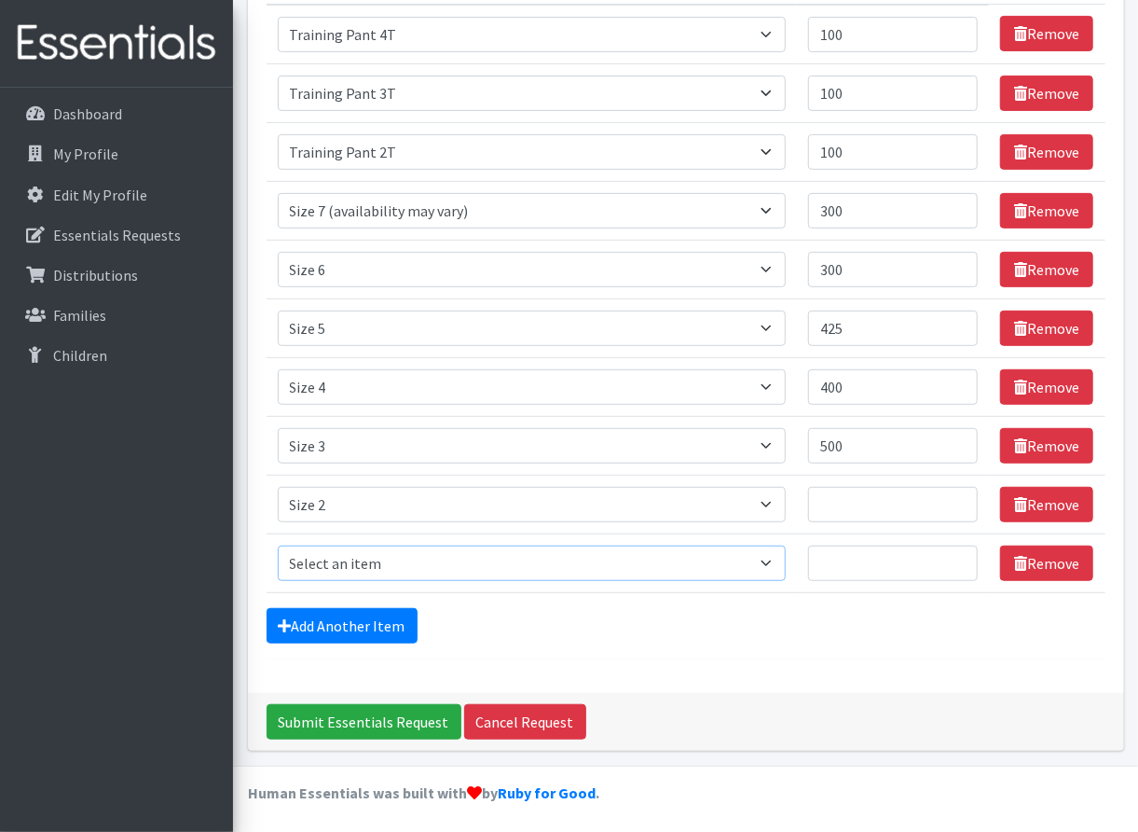
click at [346, 572] on select "Select an item Period Supplies: Mixed Kits (order by bag) Applicator-free tampo…" at bounding box center [532, 562] width 509 height 35
select select "1090"
click at [278, 545] on select "Select an item Period Supplies: Mixed Kits (order by bag) Applicator-free tampo…" at bounding box center [532, 562] width 509 height 35
click at [303, 619] on link "Add Another Item" at bounding box center [342, 625] width 151 height 35
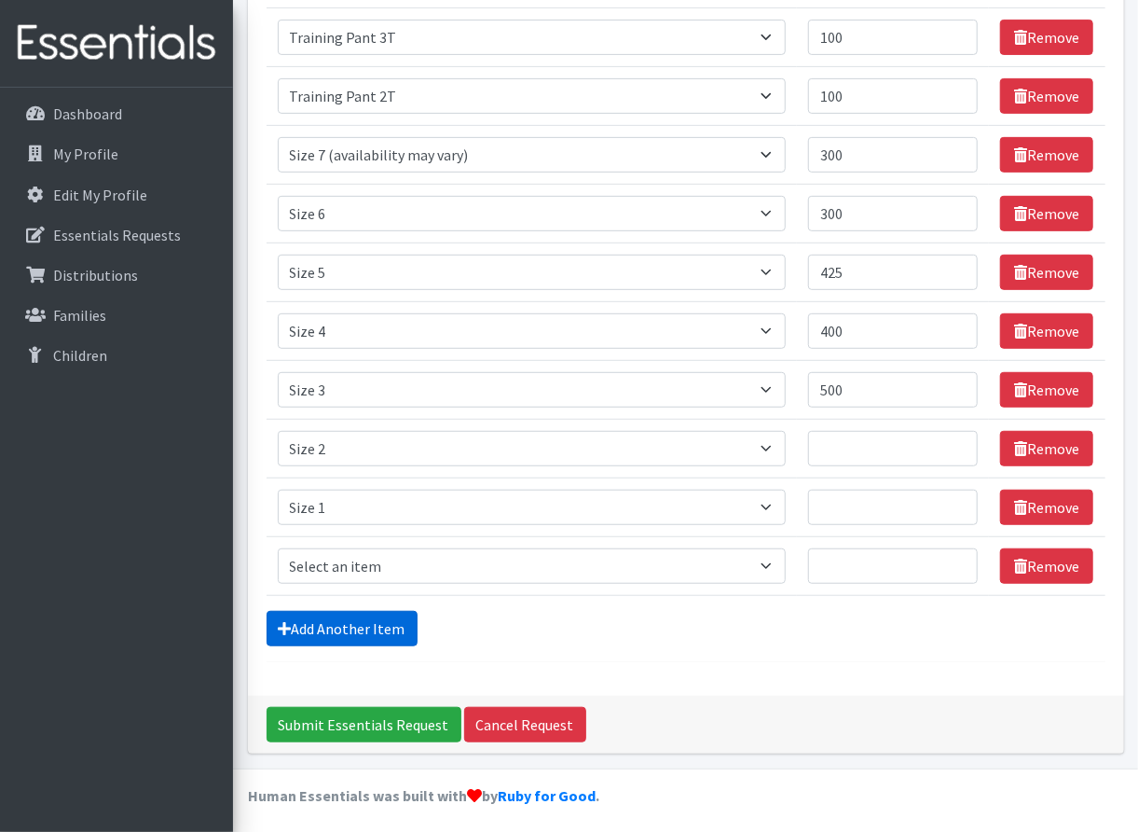
scroll to position [343, 0]
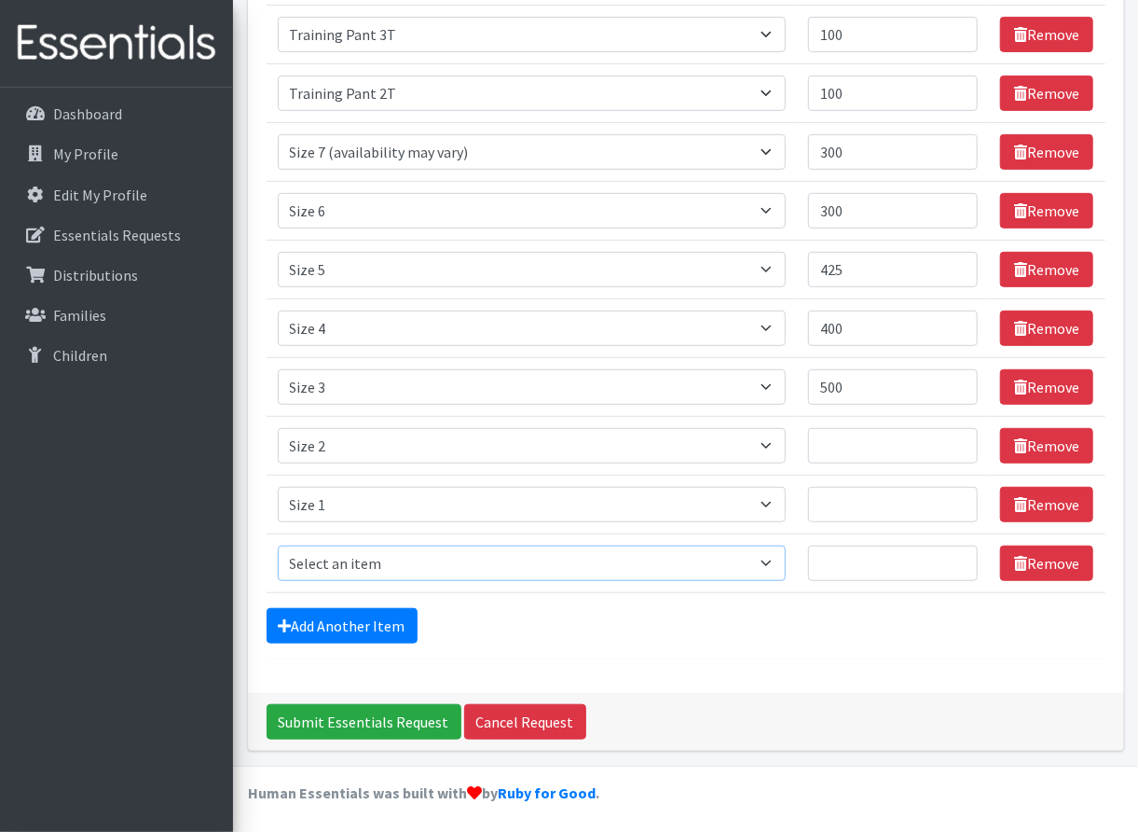
click at [311, 556] on select "Select an item Period Supplies: Mixed Kits (order by bag) Applicator-free tampo…" at bounding box center [532, 562] width 509 height 35
select select "1095"
click at [278, 545] on select "Select an item Period Supplies: Mixed Kits (order by bag) Applicator-free tampo…" at bounding box center [532, 562] width 509 height 35
click at [850, 455] on input "Quantity" at bounding box center [893, 445] width 170 height 35
type input "325"
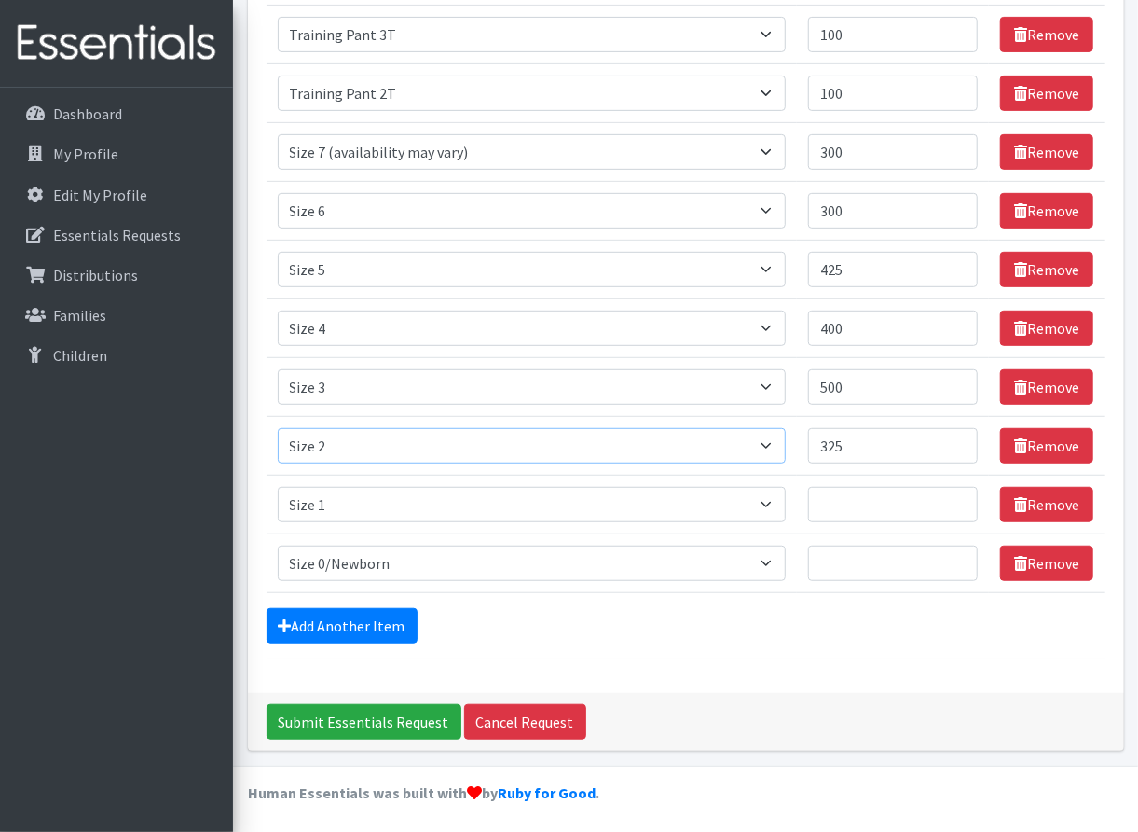
click at [636, 452] on select "Select an item Period Supplies: Mixed Kits (order by bag) Applicator-free tampo…" at bounding box center [532, 445] width 509 height 35
click at [850, 509] on input "Quantity" at bounding box center [893, 504] width 170 height 35
type input "125"
click at [875, 560] on input "Quantity" at bounding box center [893, 562] width 170 height 35
type input "75"
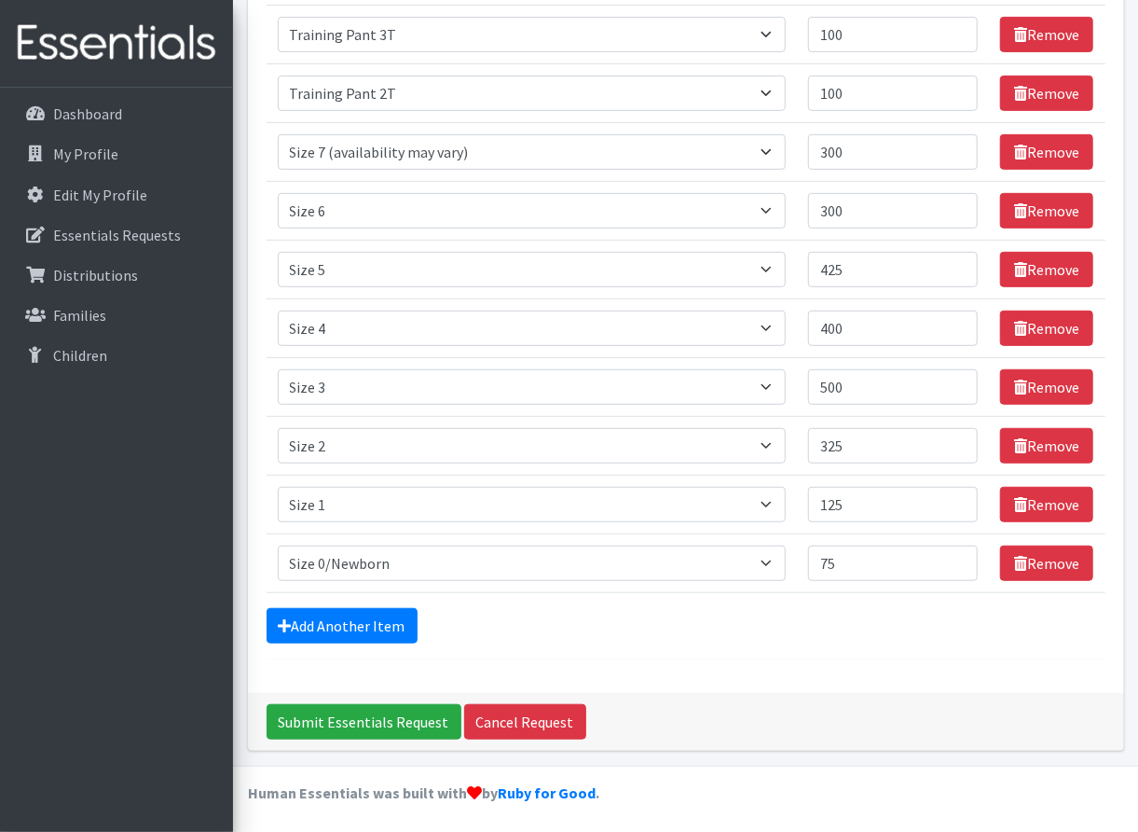
click at [760, 623] on div "Add Another Item" at bounding box center [686, 625] width 839 height 35
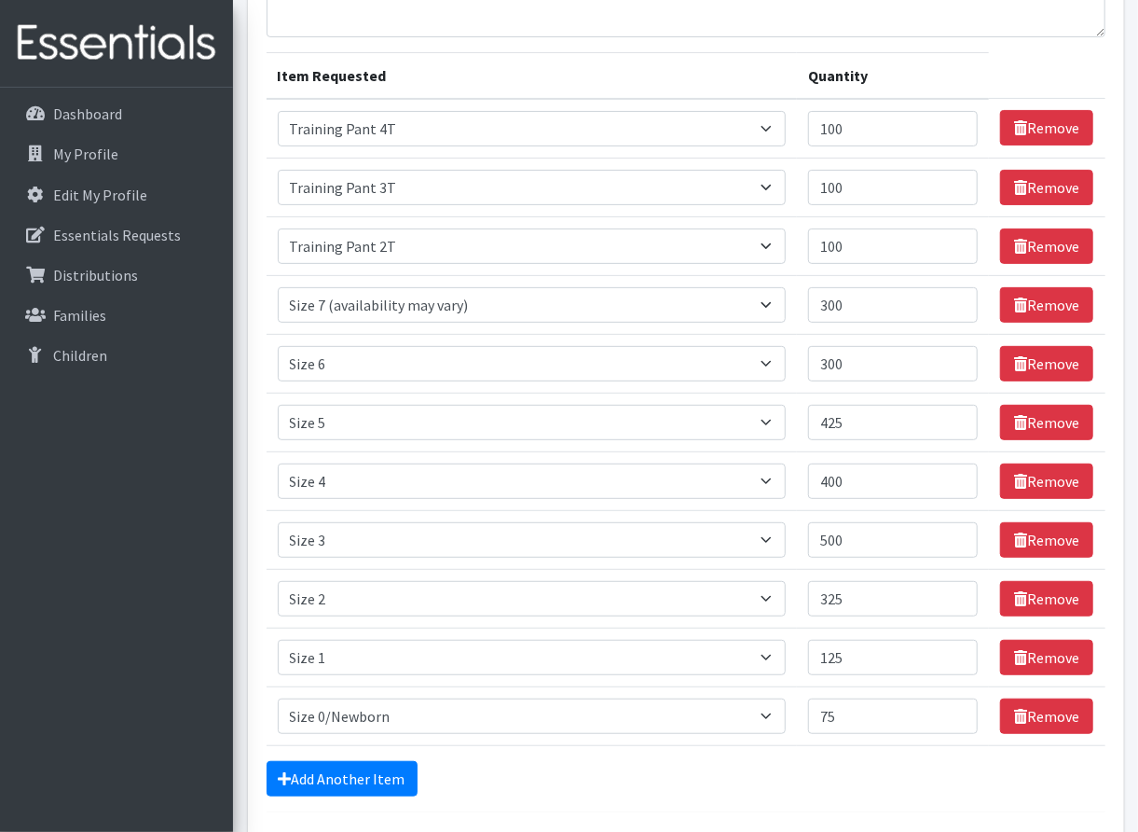
scroll to position [207, 0]
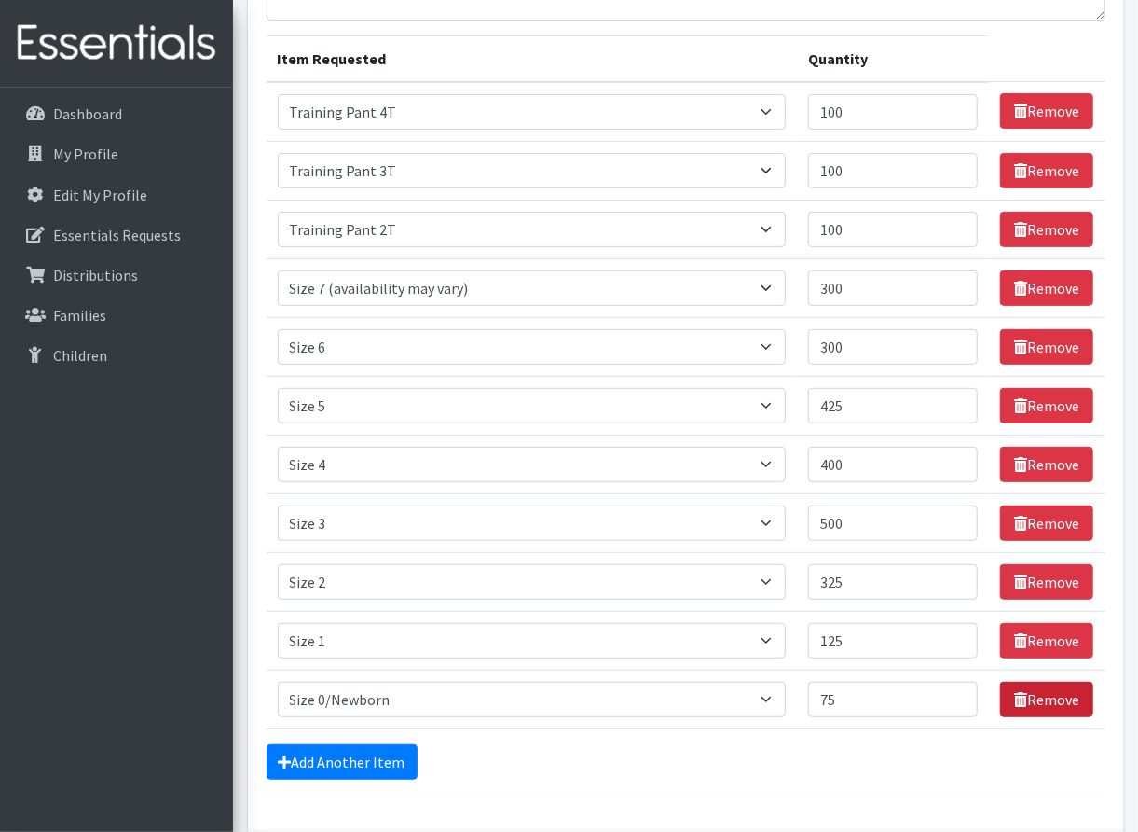
click at [1046, 692] on link "Remove" at bounding box center [1046, 699] width 93 height 35
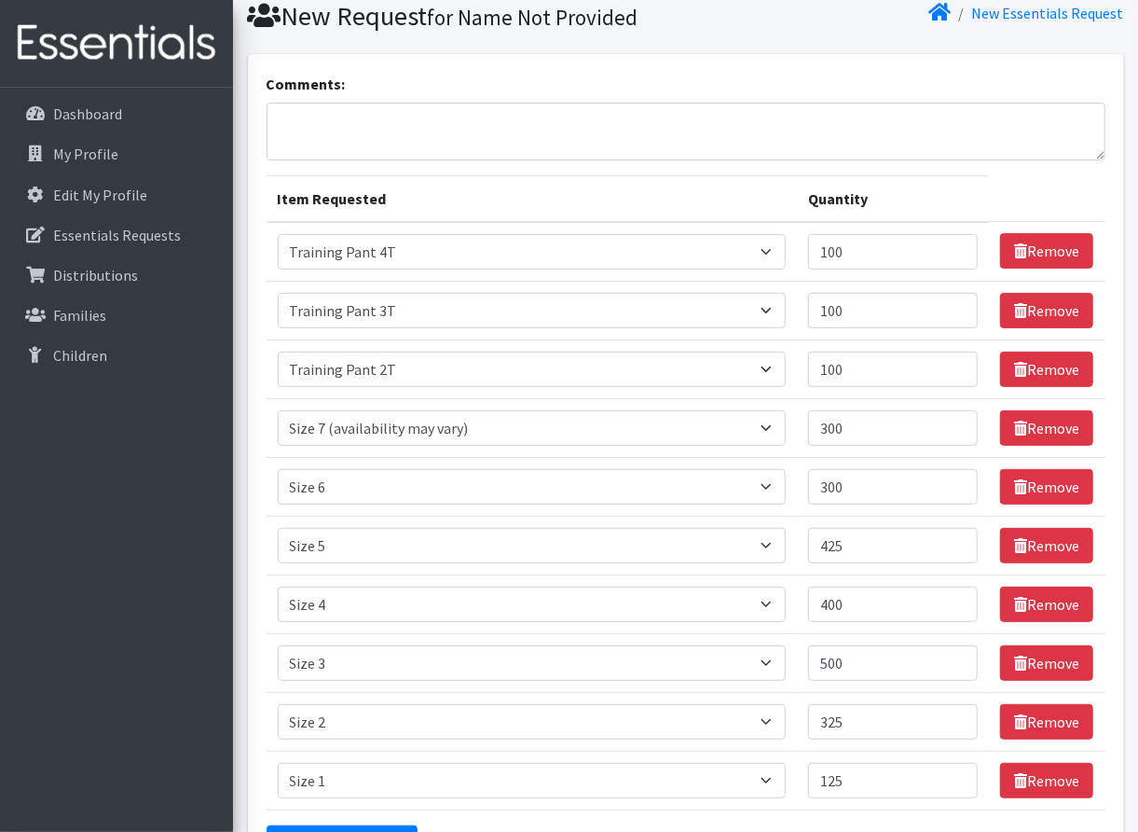
scroll to position [103, 0]
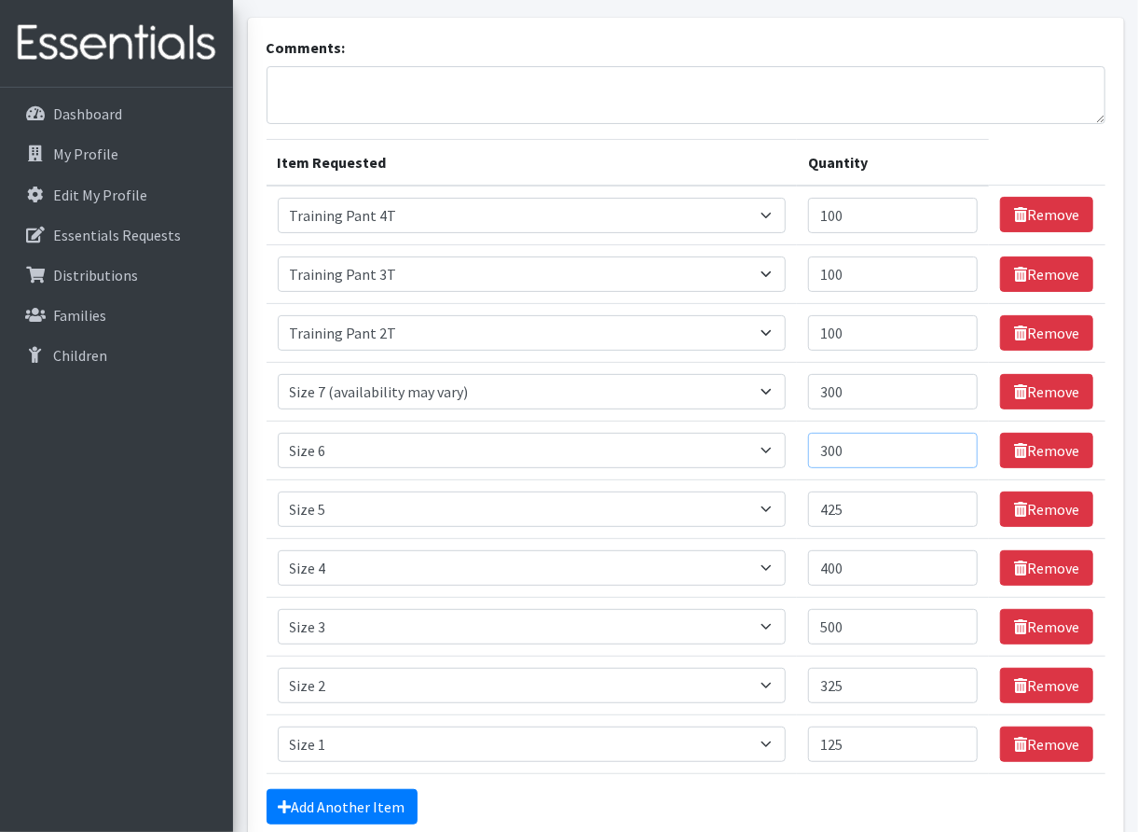
drag, startPoint x: 867, startPoint y: 442, endPoint x: 748, endPoint y: 422, distance: 120.9
click at [748, 422] on tr "Item Requested Select an item Period Supplies: Mixed Kits (order by bag) Applic…" at bounding box center [686, 449] width 839 height 59
type input "225"
click at [872, 510] on input "425" at bounding box center [893, 508] width 170 height 35
type input "4"
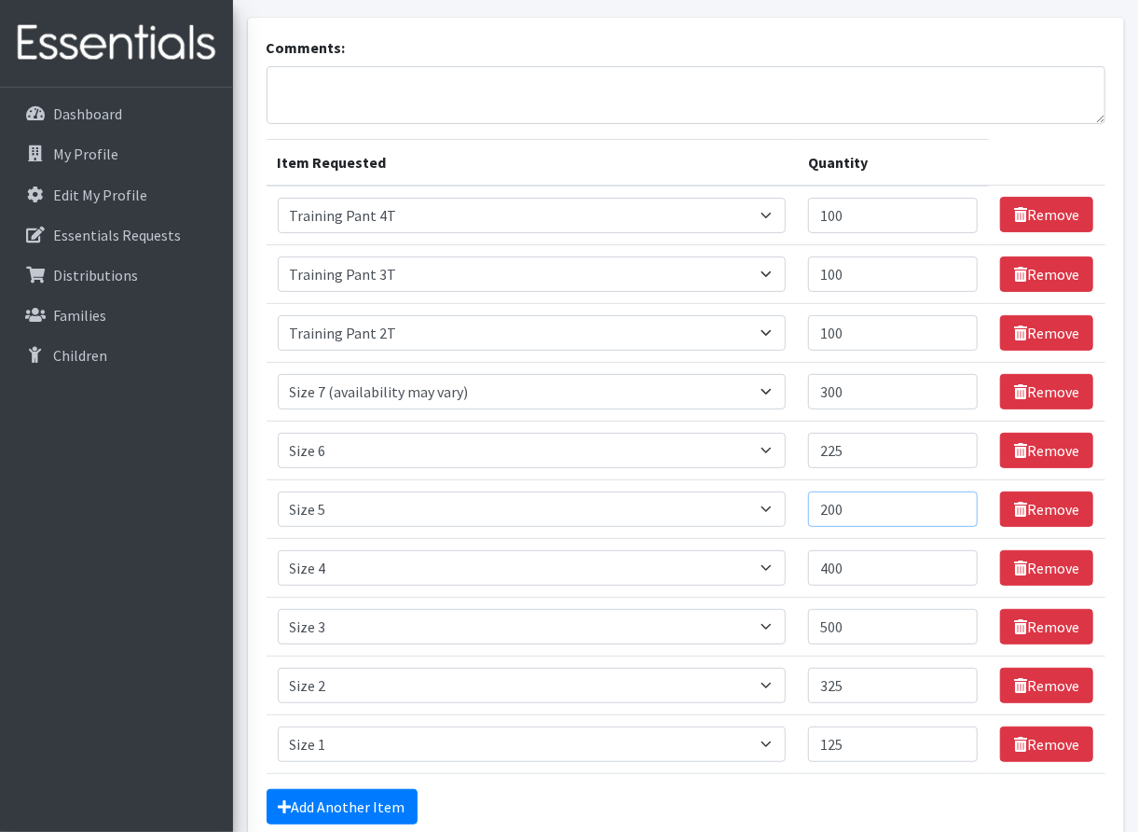
type input "200"
drag, startPoint x: 861, startPoint y: 382, endPoint x: 779, endPoint y: 374, distance: 82.5
click at [779, 374] on tr "Item Requested Select an item Period Supplies: Mixed Kits (order by bag) Applic…" at bounding box center [686, 391] width 839 height 59
type input "200"
click at [564, 466] on select "Select an item Period Supplies: Mixed Kits (order by bag) Applicator-free tampo…" at bounding box center [532, 450] width 509 height 35
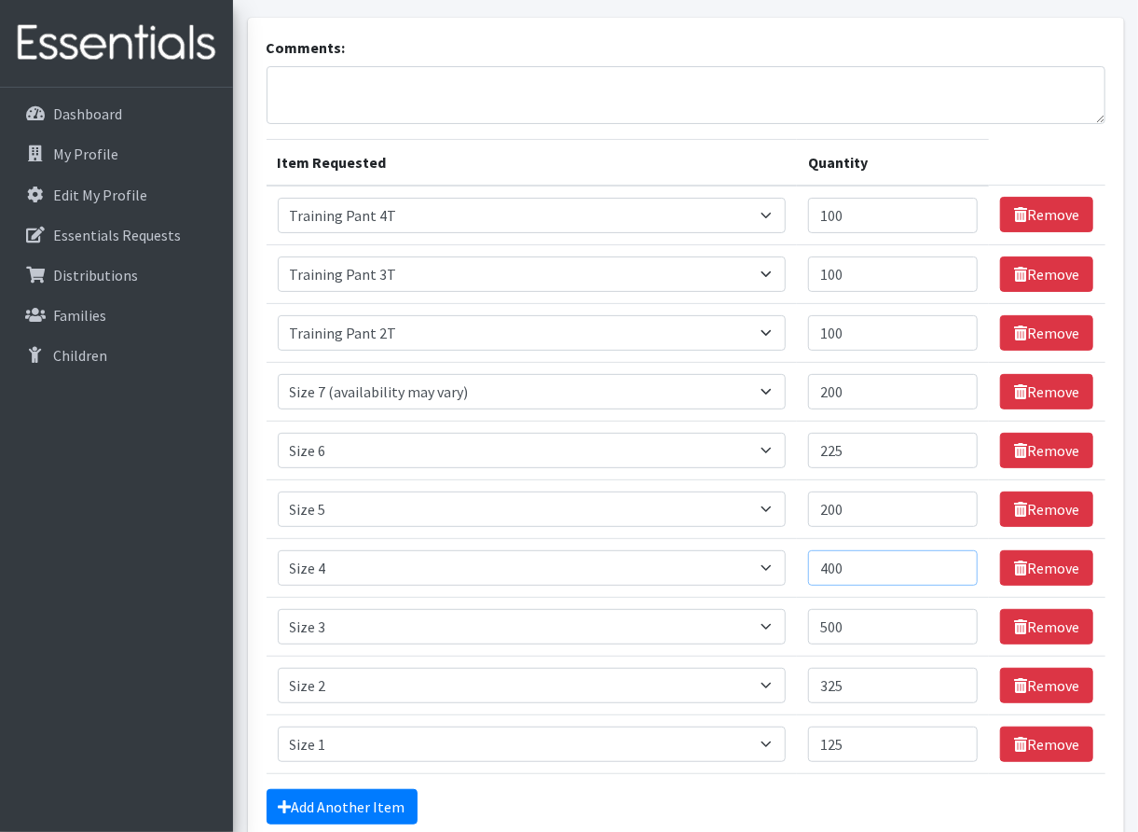
drag, startPoint x: 903, startPoint y: 561, endPoint x: 788, endPoint y: 556, distance: 115.7
click at [788, 556] on tr "Item Requested Select an item Period Supplies: Mixed Kits (order by bag) Applic…" at bounding box center [686, 567] width 839 height 59
type input "350"
click at [922, 638] on input "500" at bounding box center [893, 626] width 170 height 35
type input "5"
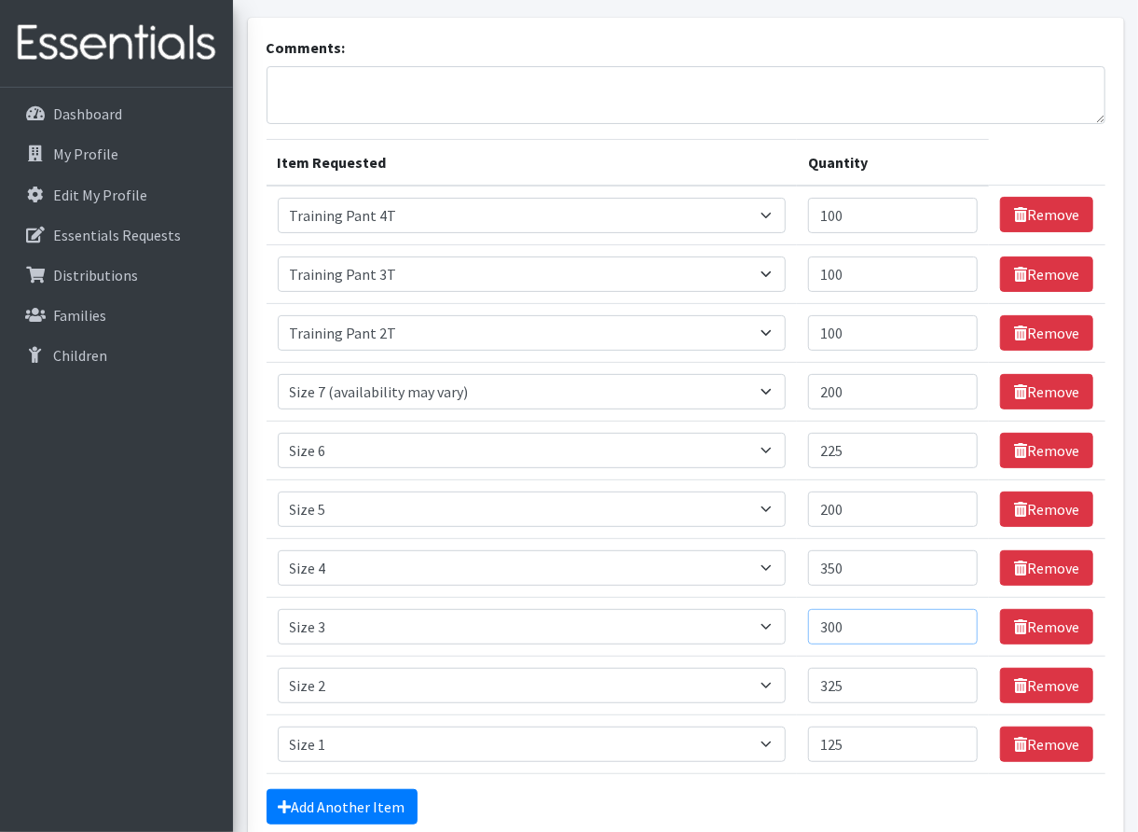
type input "300"
click at [740, 621] on select "Select an item Period Supplies: Mixed Kits (order by bag) Applicator-free tampo…" at bounding box center [532, 626] width 509 height 35
click at [1034, 95] on textarea "Comments:" at bounding box center [686, 95] width 839 height 58
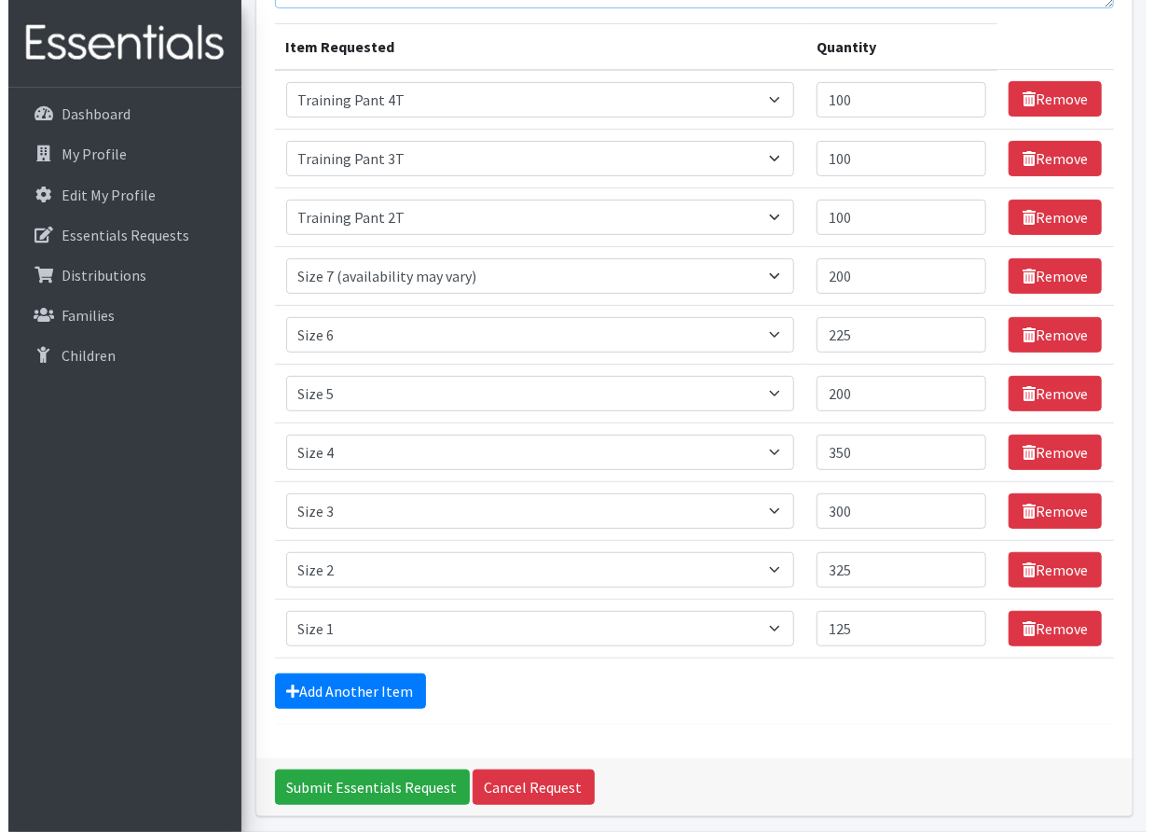
scroll to position [284, 0]
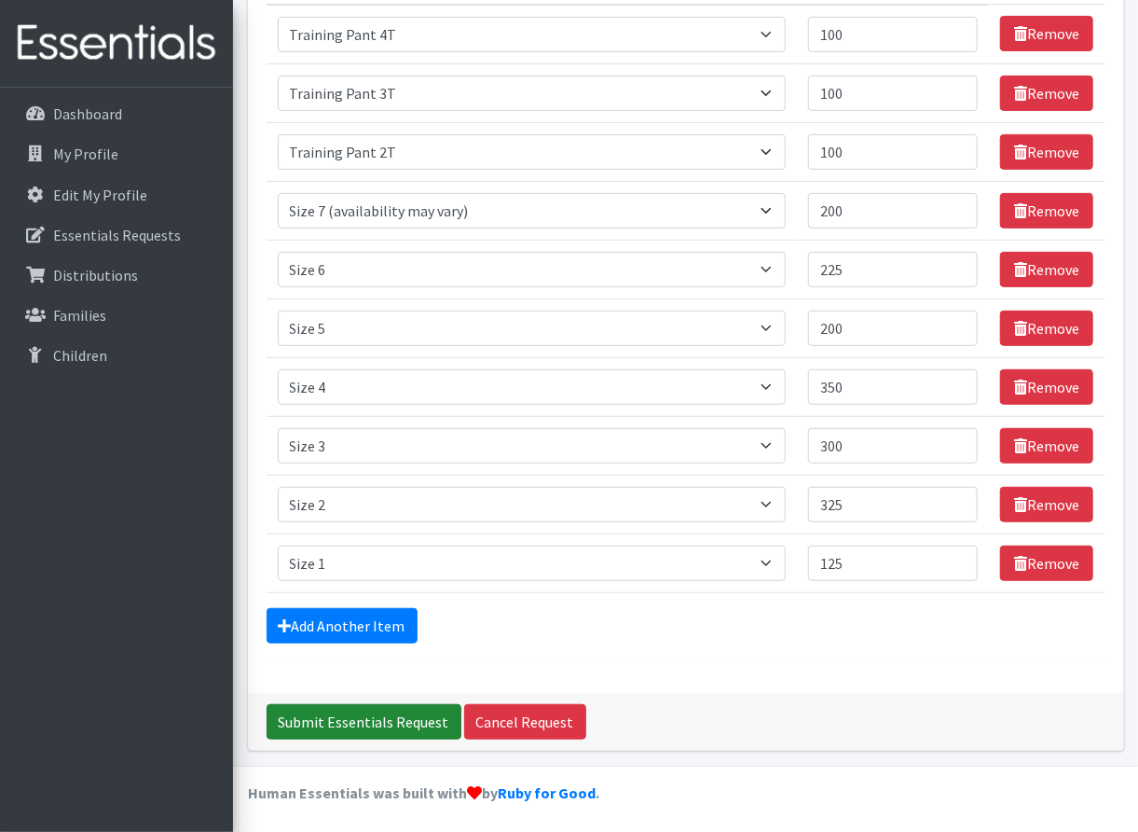
click at [337, 709] on input "Submit Essentials Request" at bounding box center [364, 721] width 195 height 35
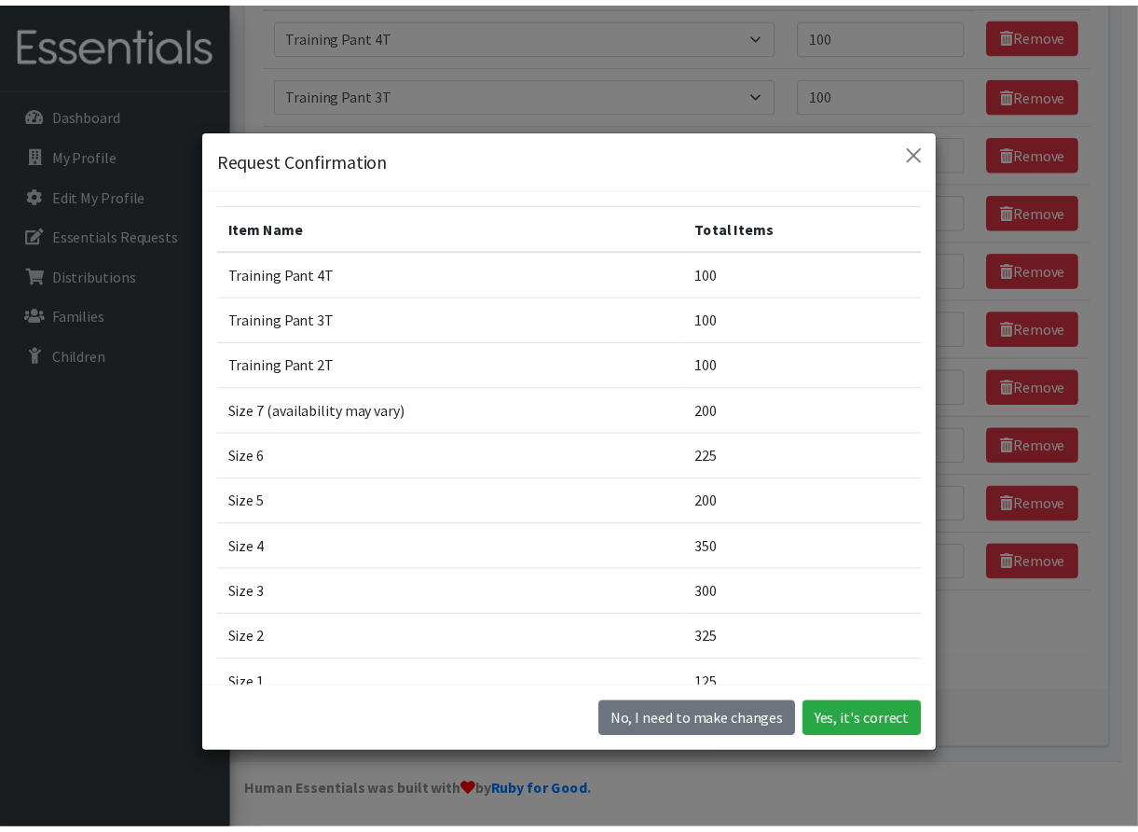
scroll to position [114, 0]
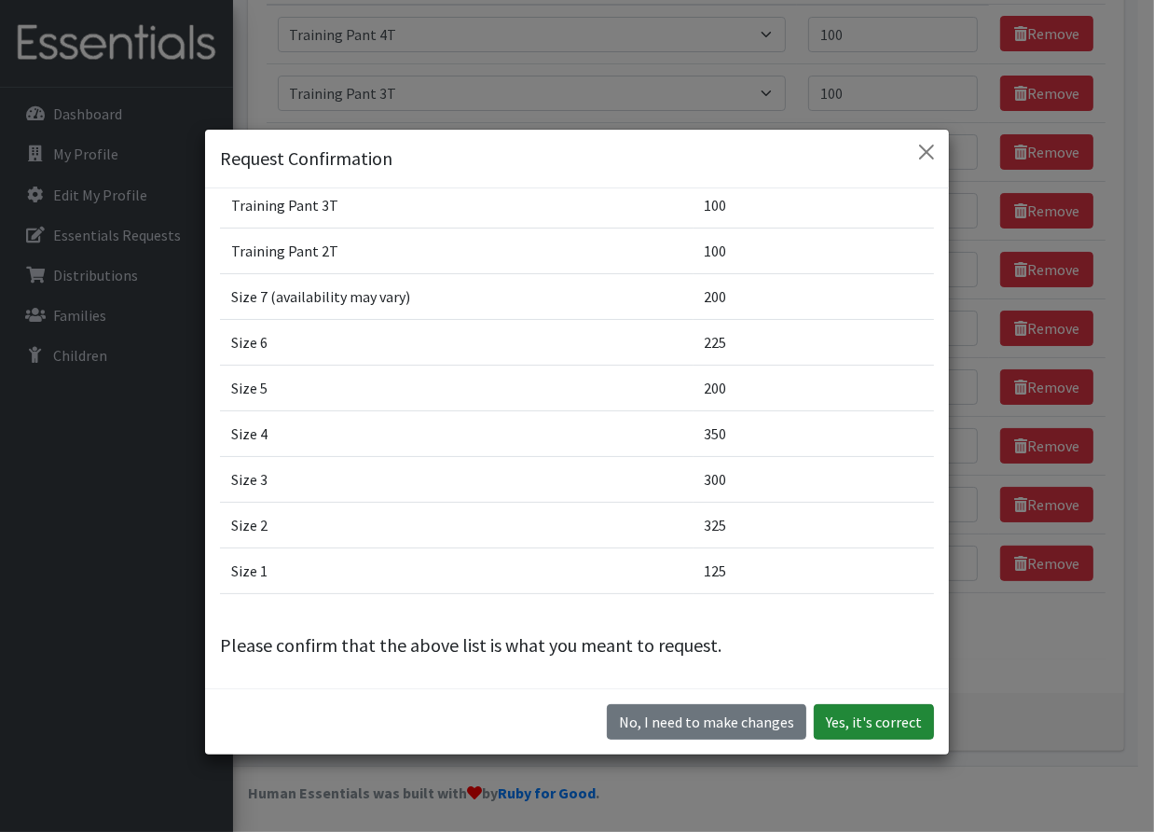
click at [867, 717] on button "Yes, it's correct" at bounding box center [874, 721] width 120 height 35
